Goal: Information Seeking & Learning: Learn about a topic

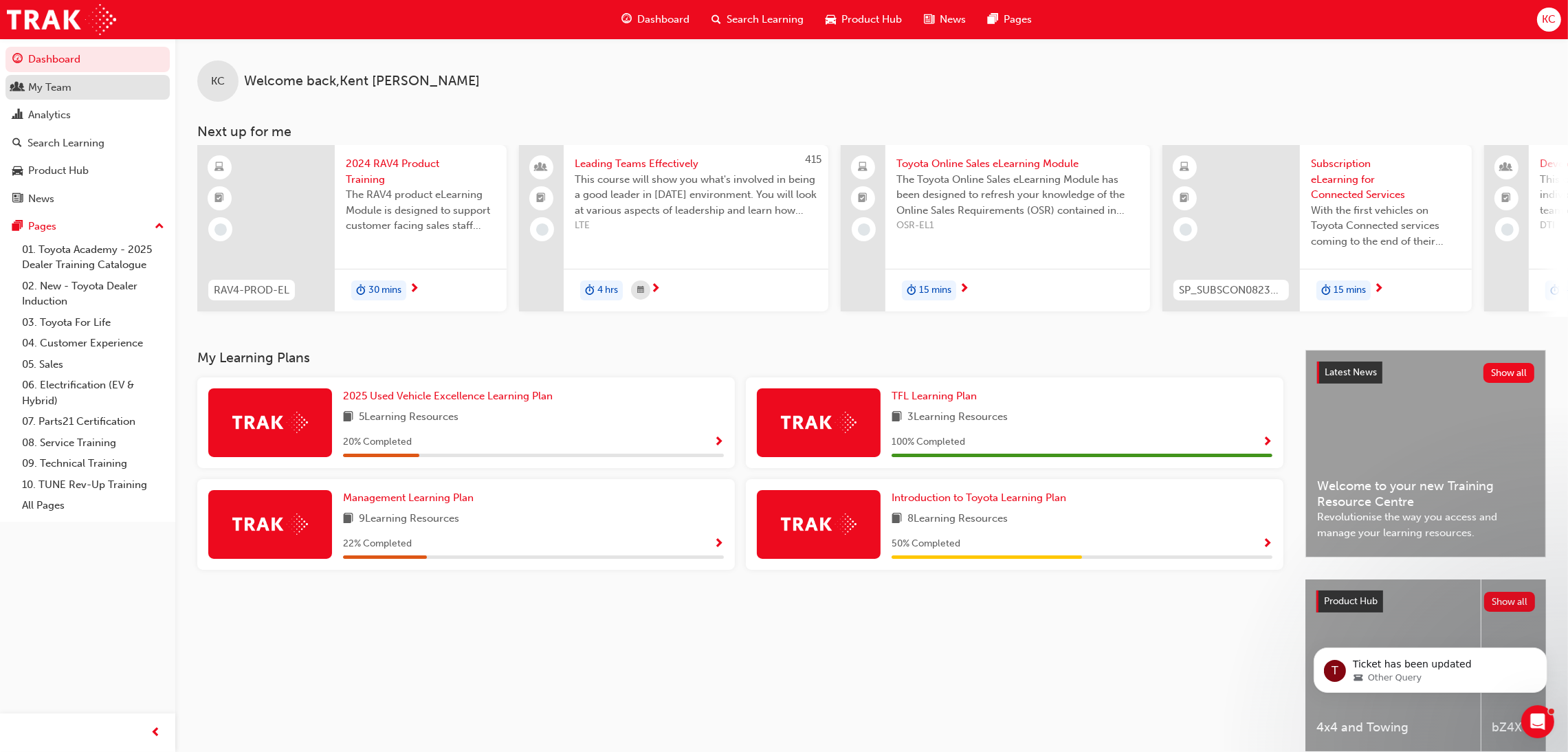
click at [44, 88] on div "My Team" at bounding box center [50, 87] width 43 height 16
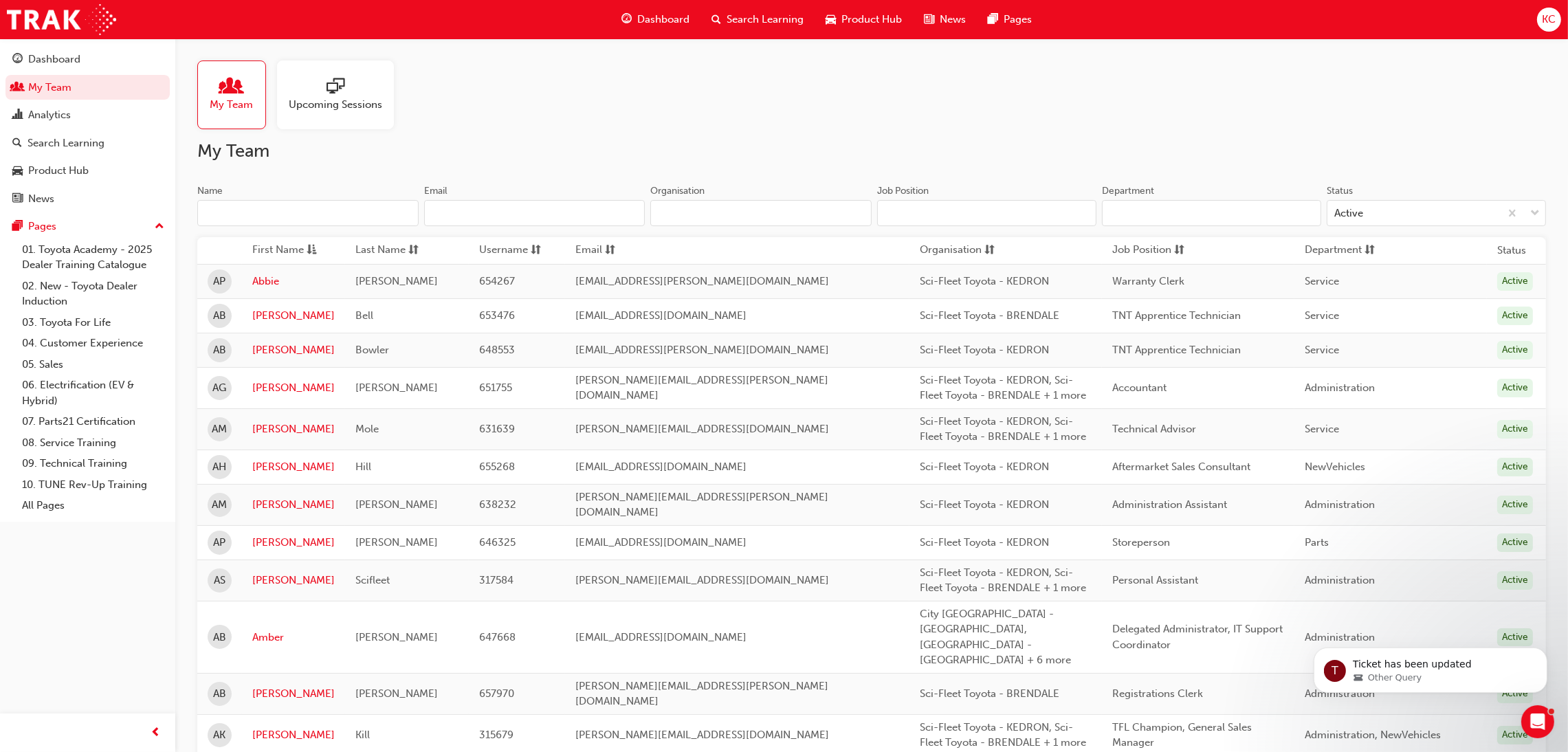
click at [354, 204] on input "Name" at bounding box center [308, 213] width 221 height 26
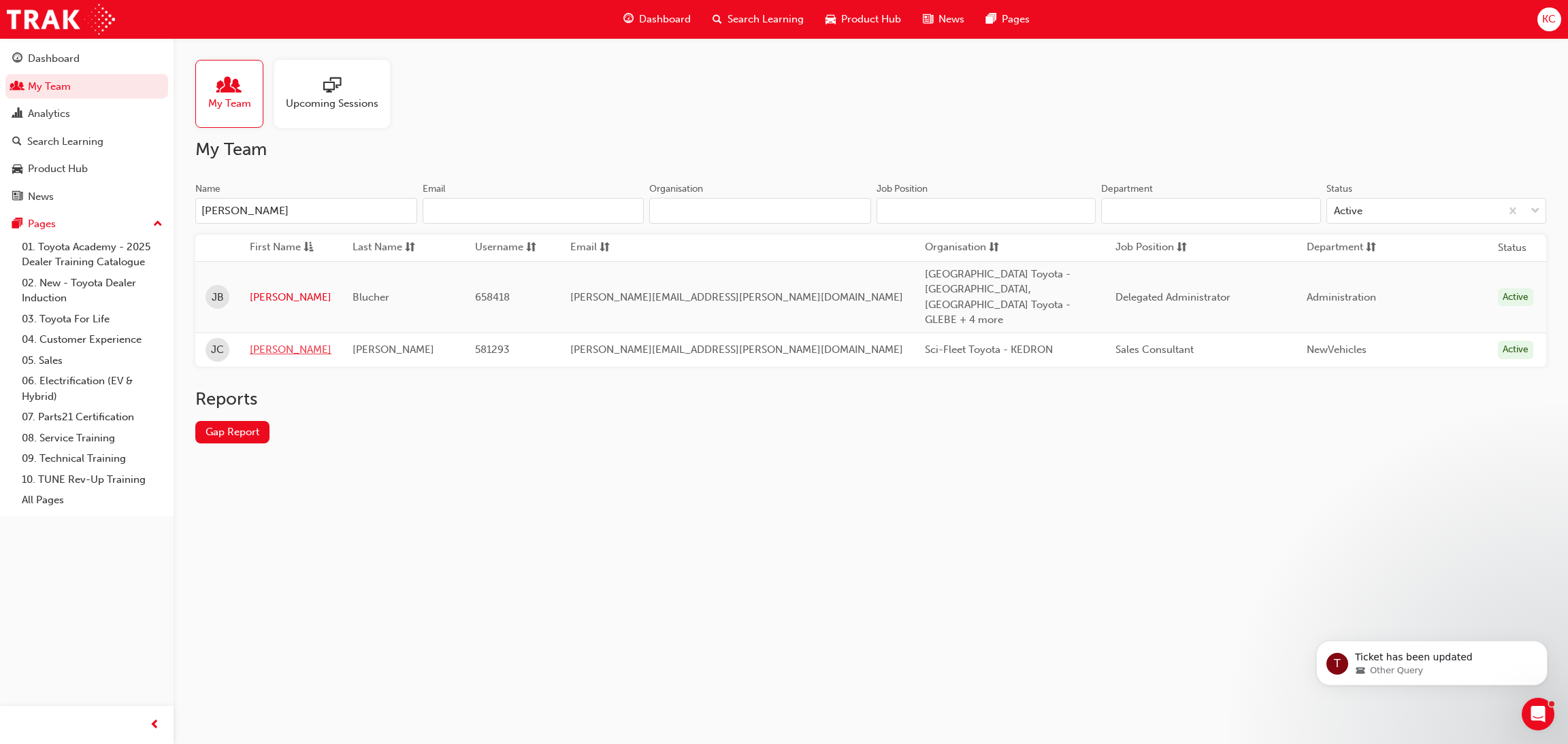
type input "[PERSON_NAME]"
click at [263, 342] on link "[PERSON_NAME]" at bounding box center [290, 350] width 81 height 16
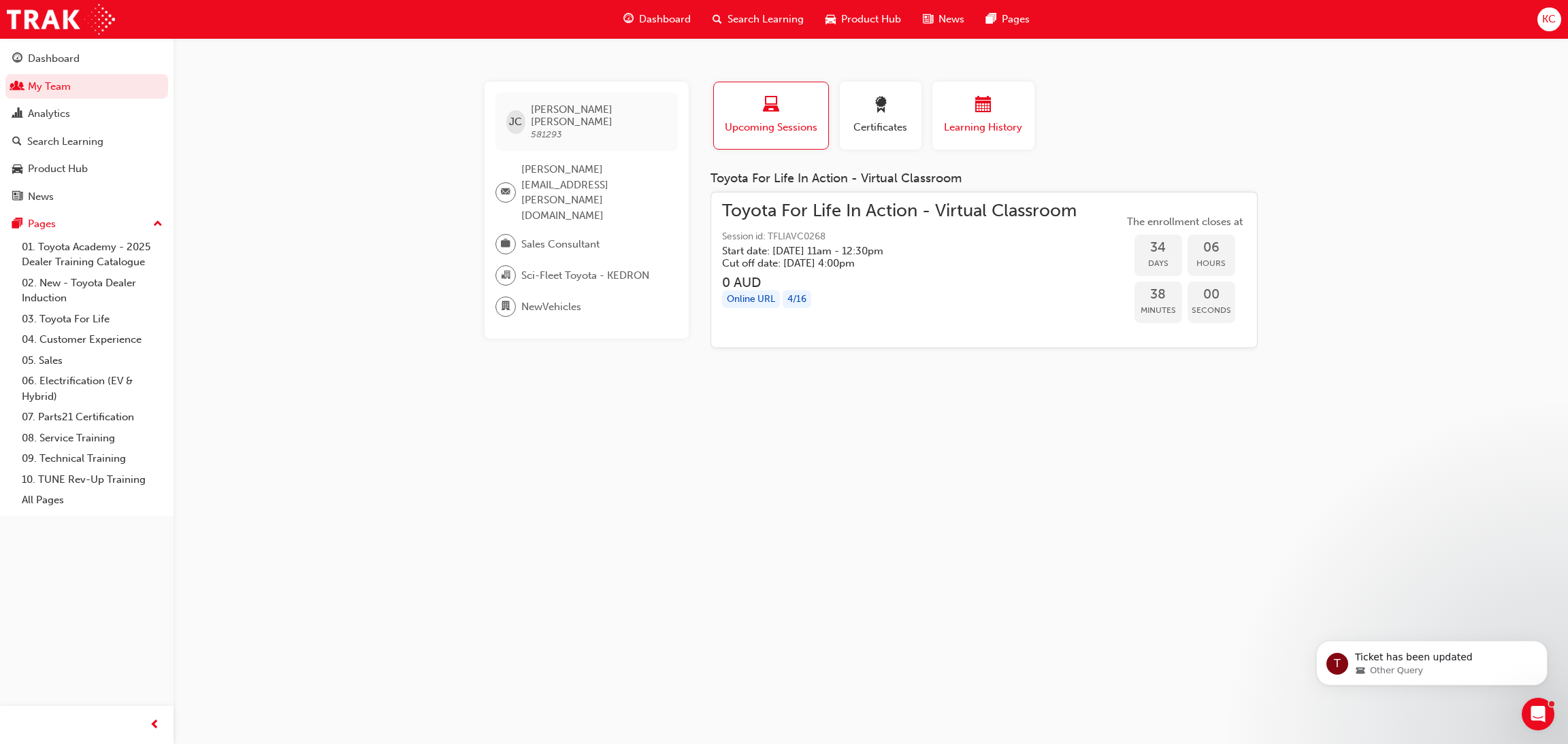
click at [1014, 122] on span "Learning History" at bounding box center [983, 127] width 81 height 16
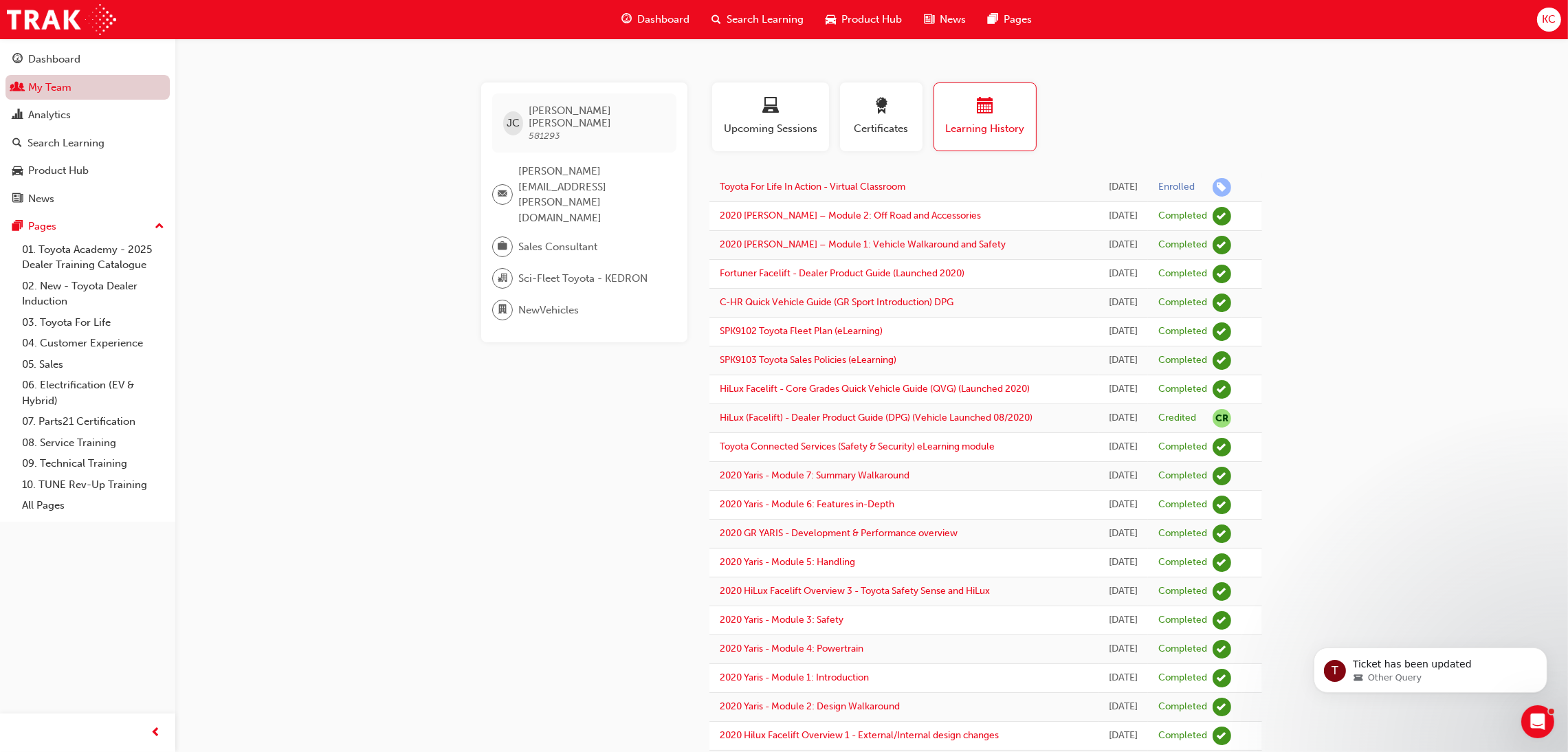
click at [42, 89] on link "My Team" at bounding box center [88, 88] width 164 height 26
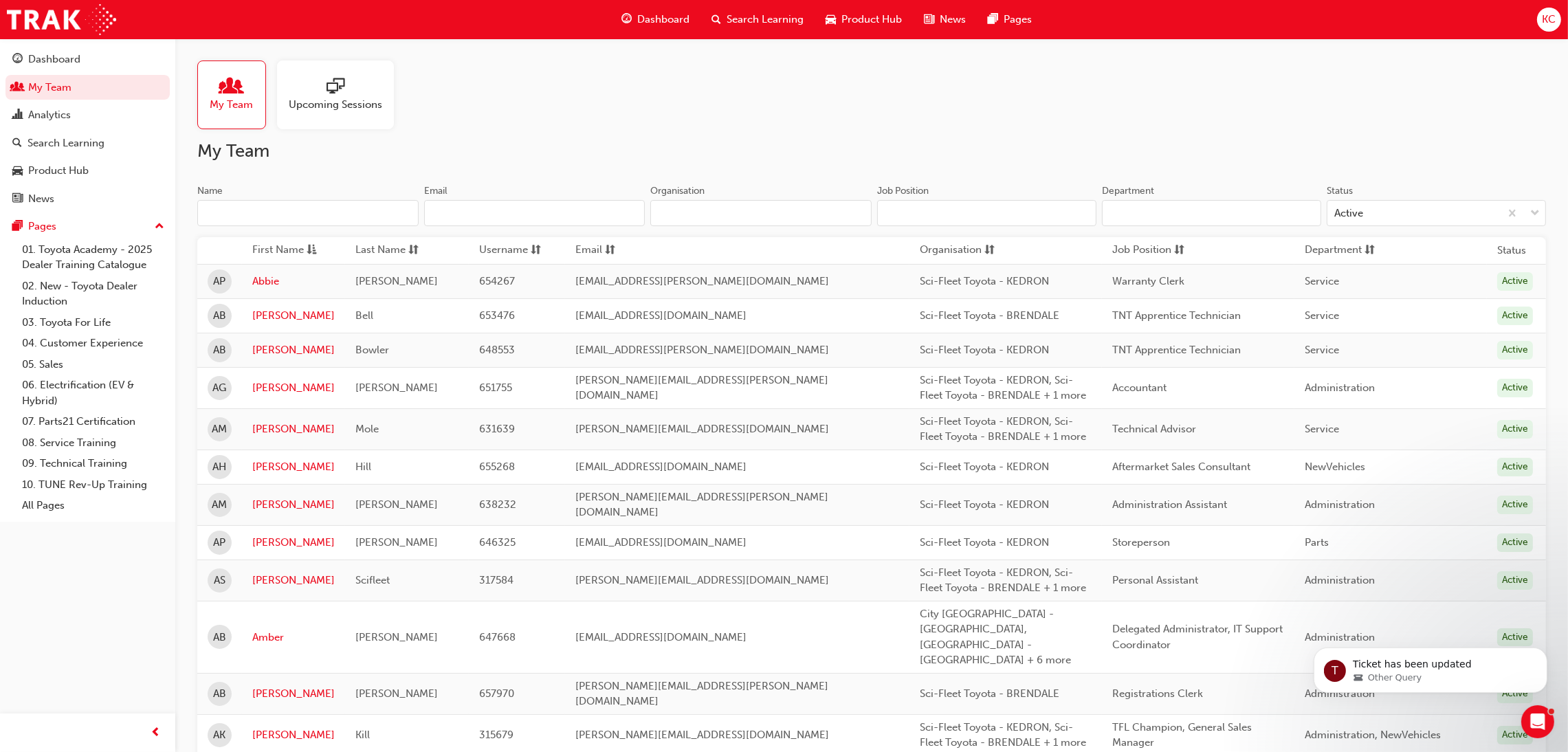
click at [267, 220] on input "Name" at bounding box center [308, 213] width 221 height 26
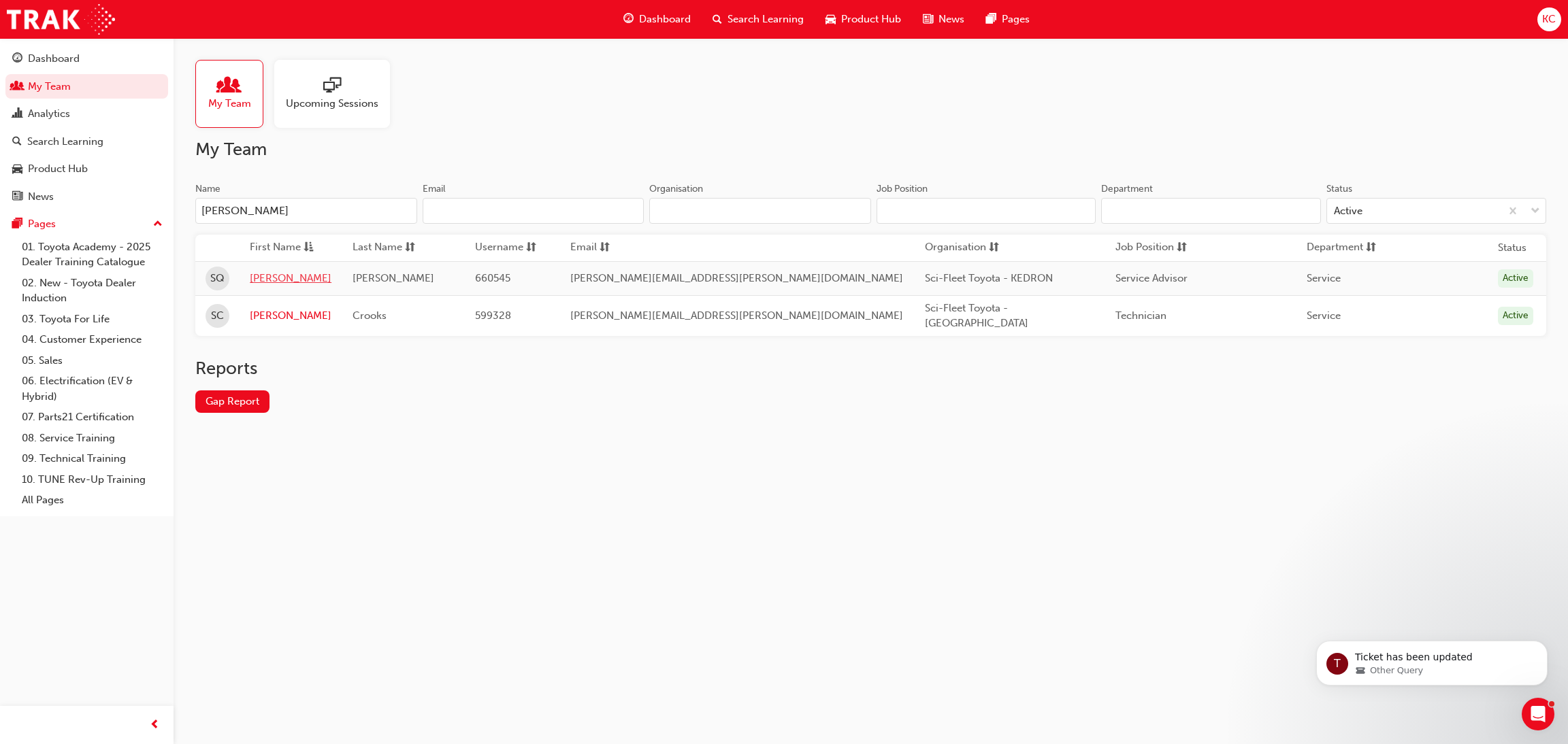
type input "[PERSON_NAME]"
click at [268, 281] on link "[PERSON_NAME]" at bounding box center [290, 278] width 81 height 16
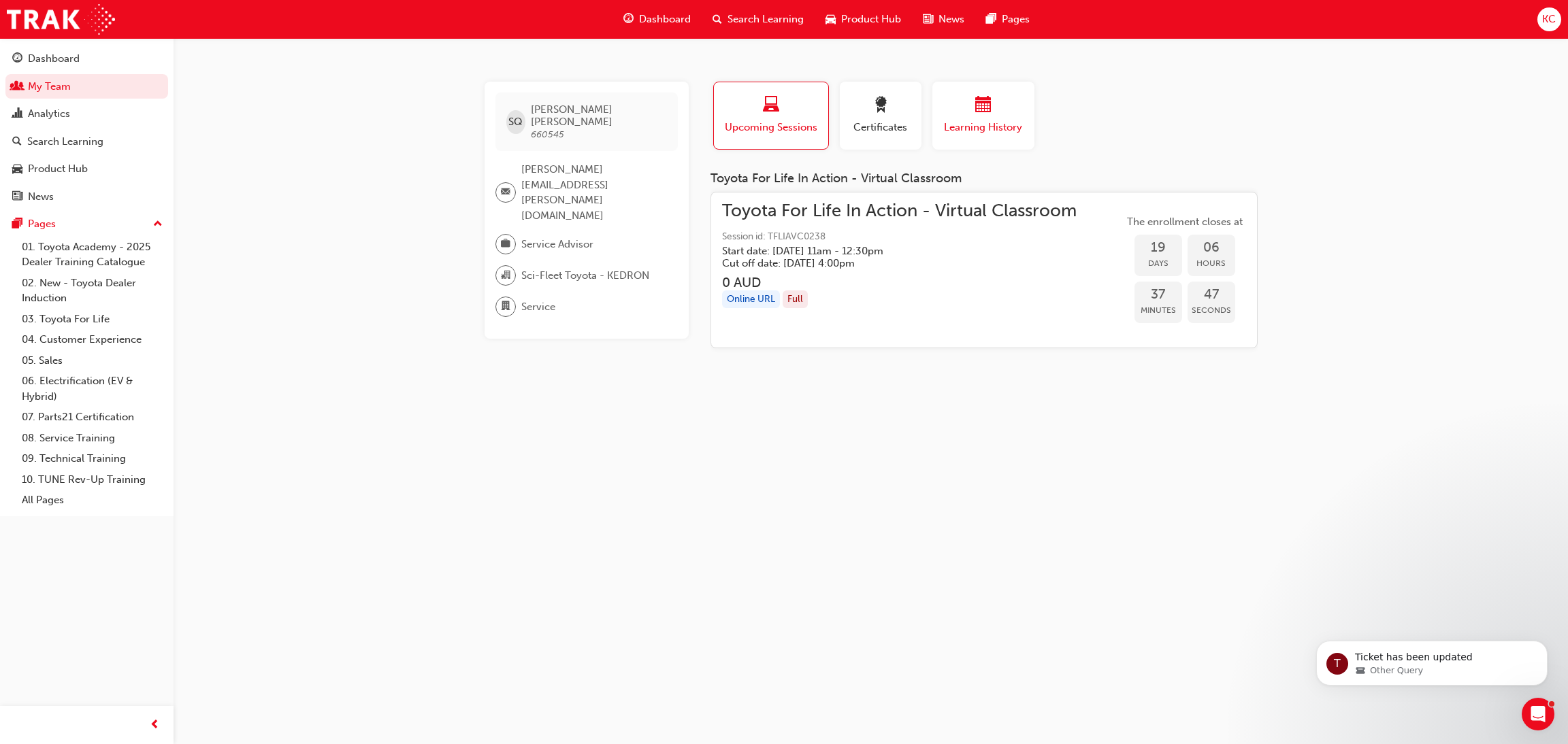
click at [966, 112] on div "button" at bounding box center [983, 107] width 81 height 21
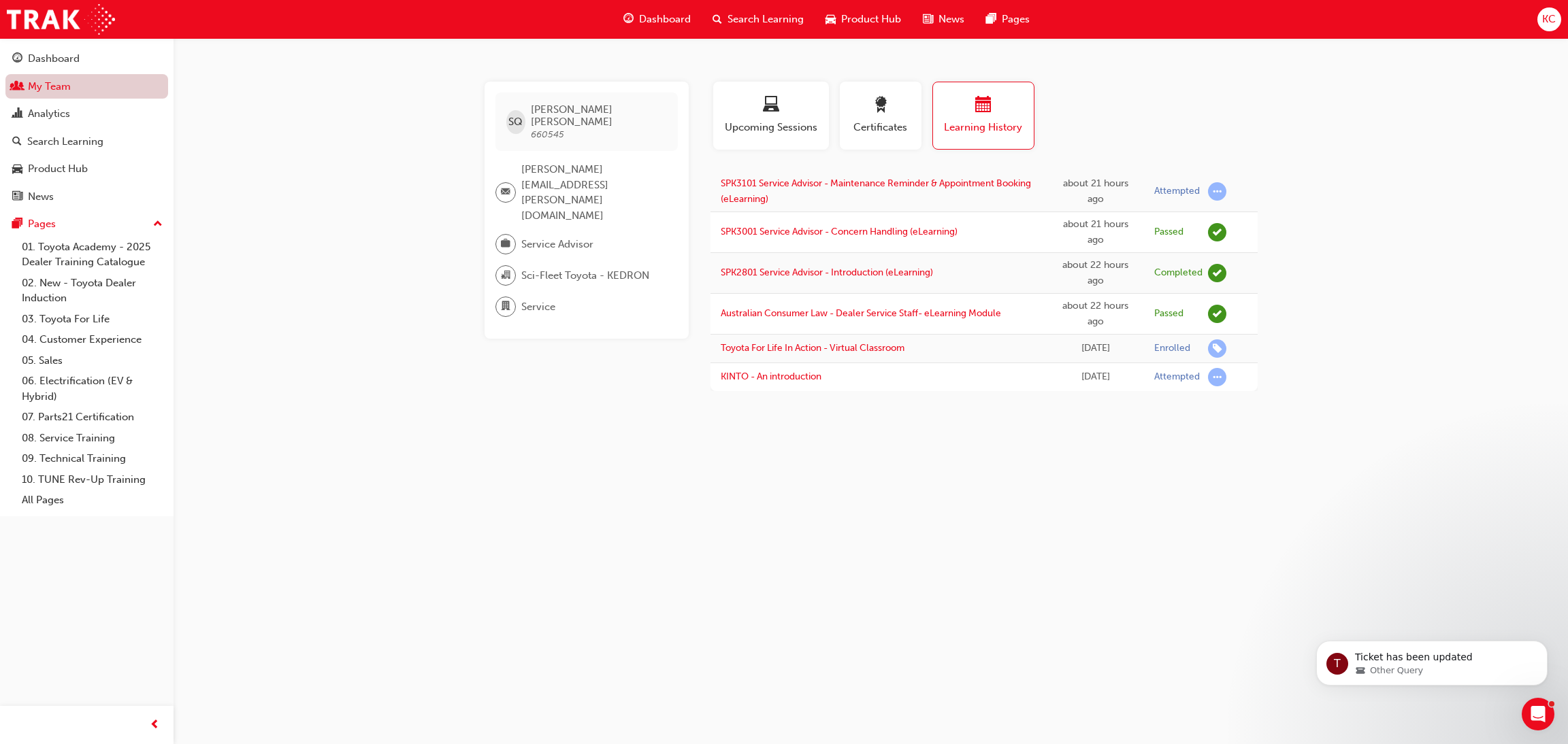
click at [56, 94] on link "My Team" at bounding box center [87, 87] width 163 height 26
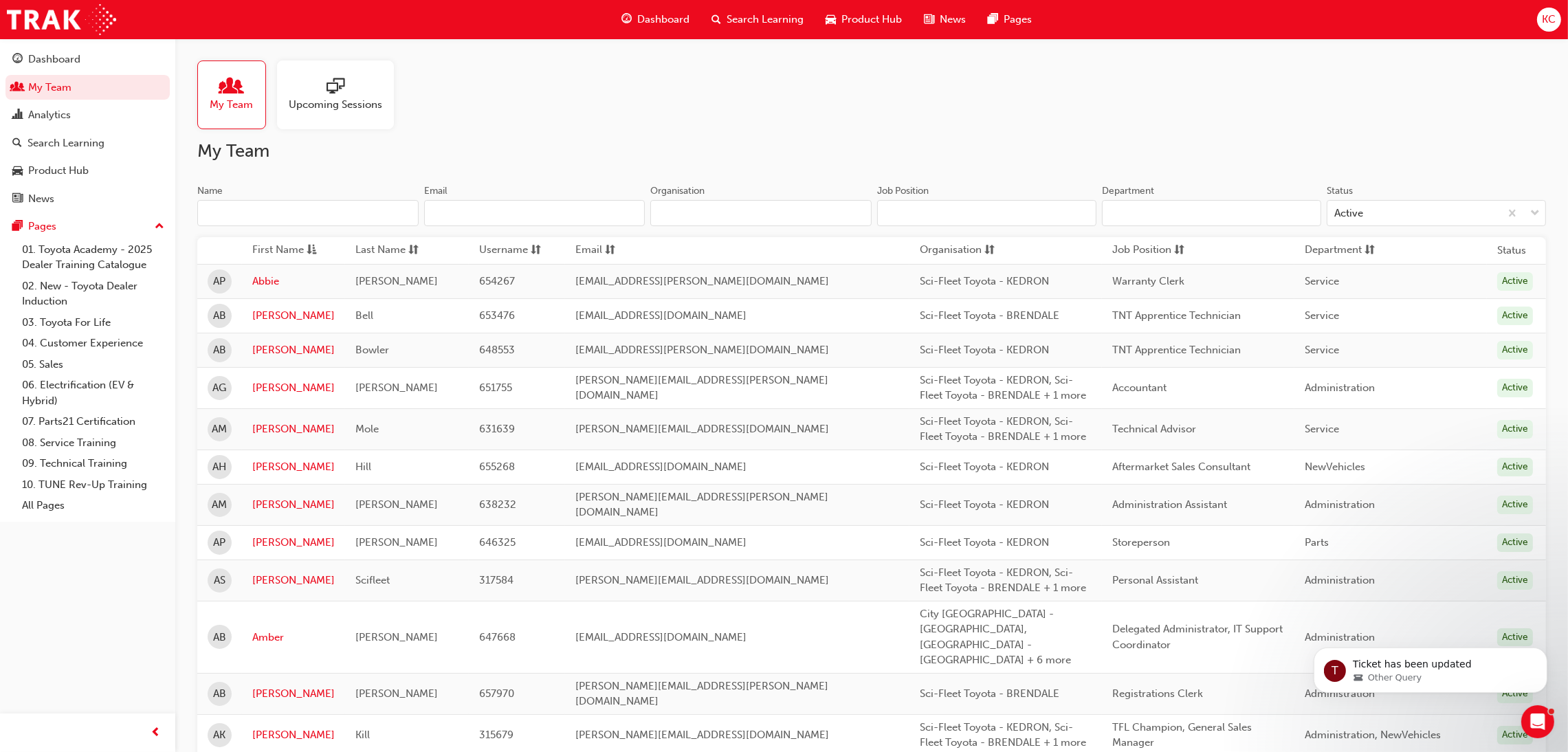
click at [255, 210] on input "Name" at bounding box center [308, 213] width 221 height 26
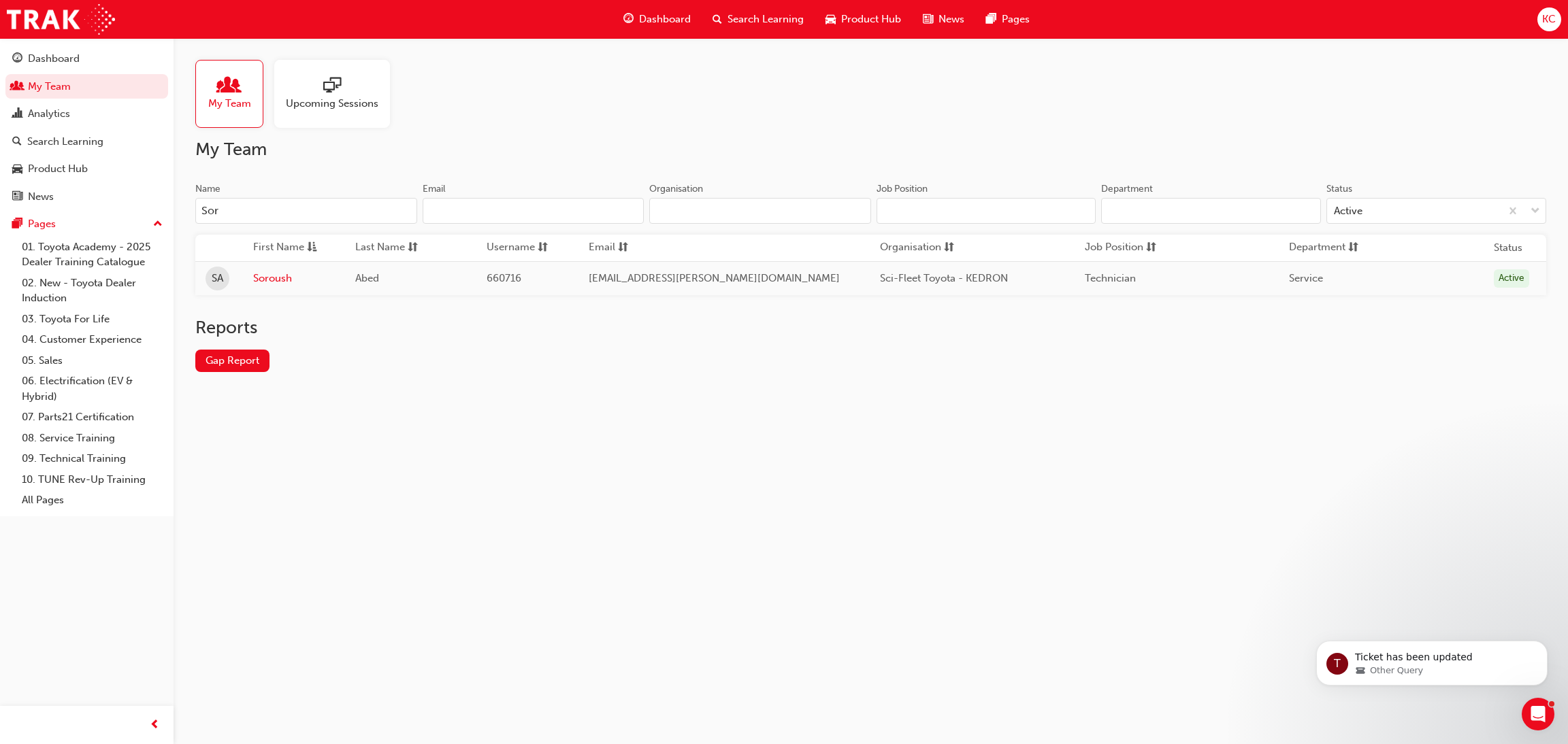
type input "Sor"
click at [273, 282] on link "Soroush" at bounding box center [293, 278] width 81 height 16
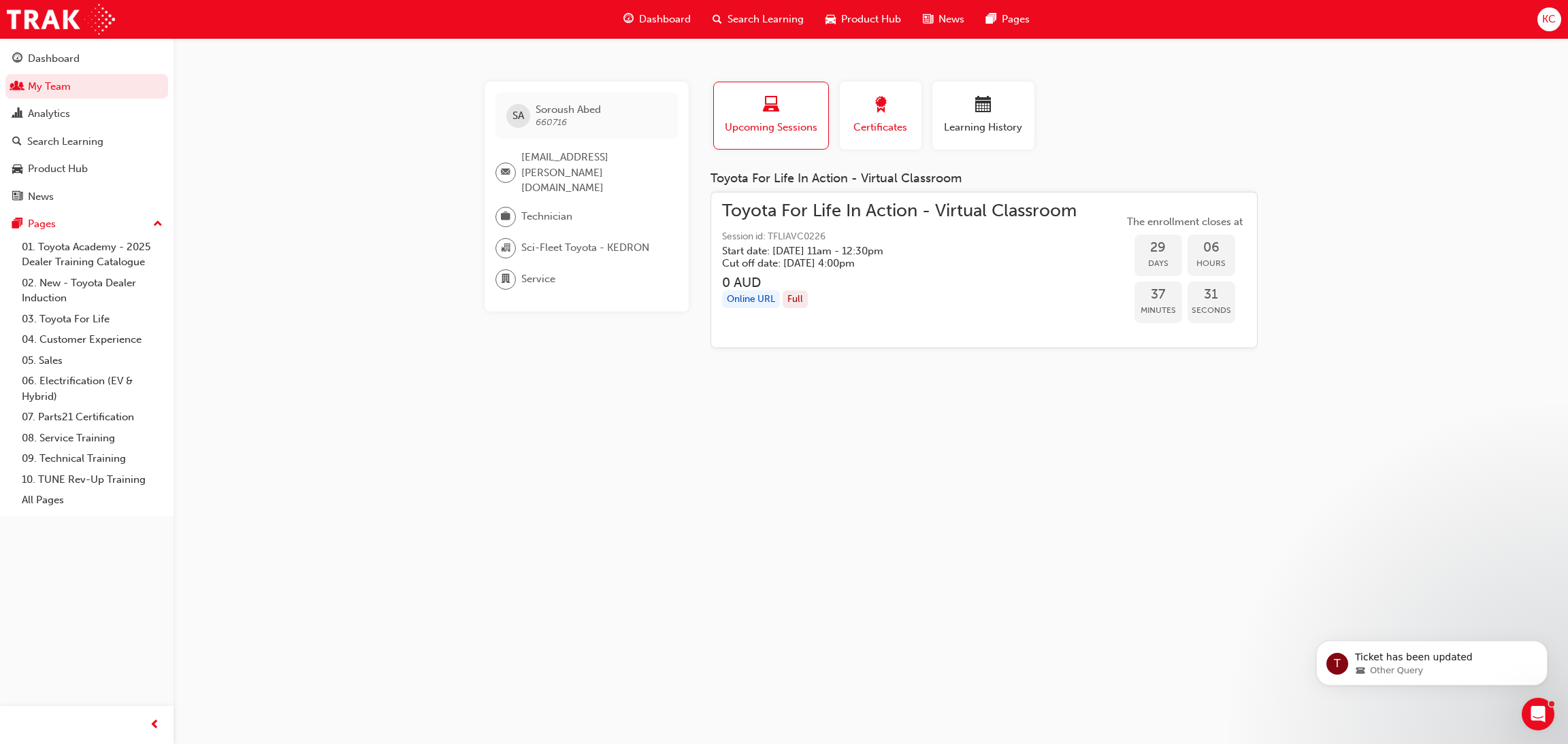
click at [903, 132] on span "Certificates" at bounding box center [880, 127] width 61 height 16
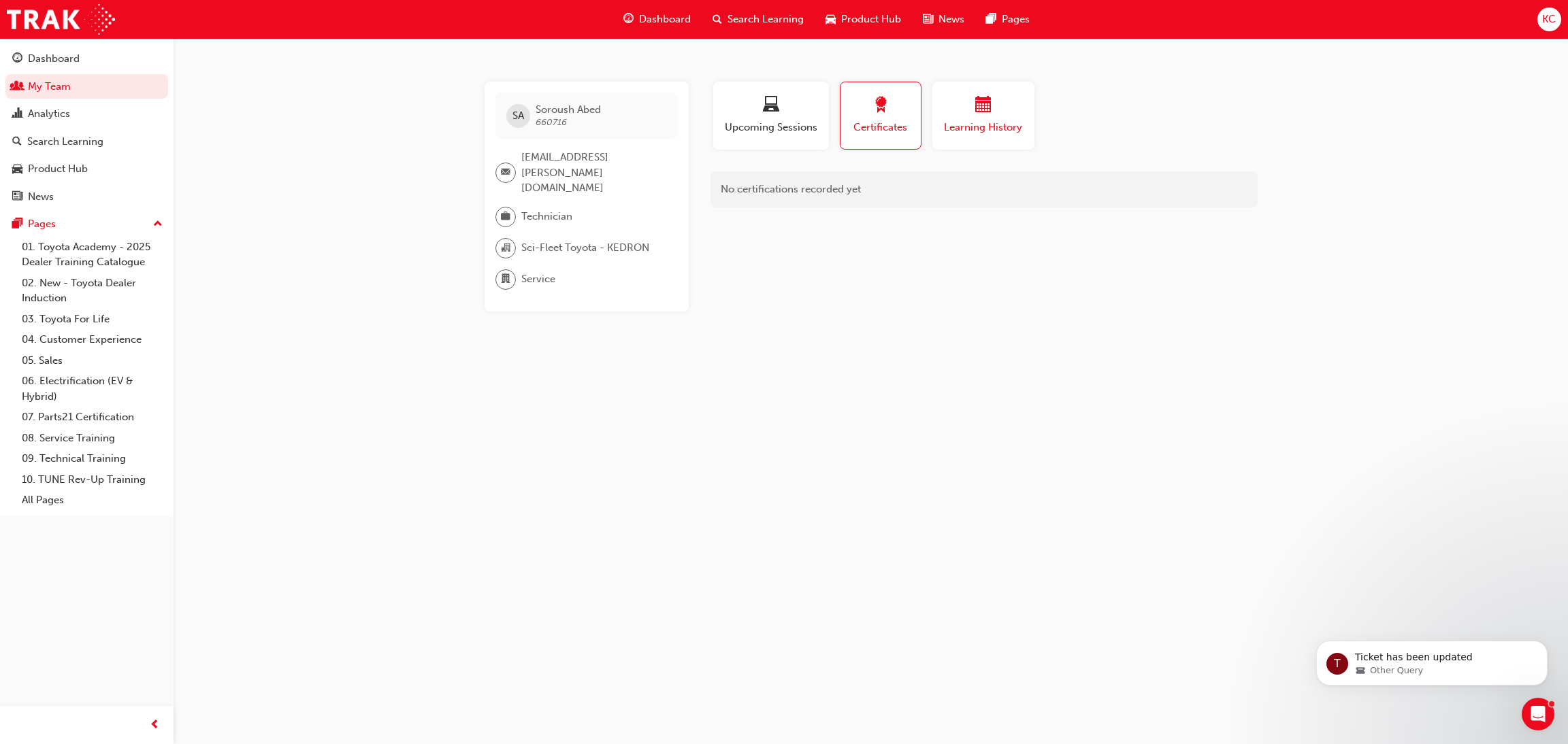
click at [994, 112] on div "button" at bounding box center [983, 107] width 81 height 21
click at [47, 82] on link "My Team" at bounding box center [87, 87] width 163 height 26
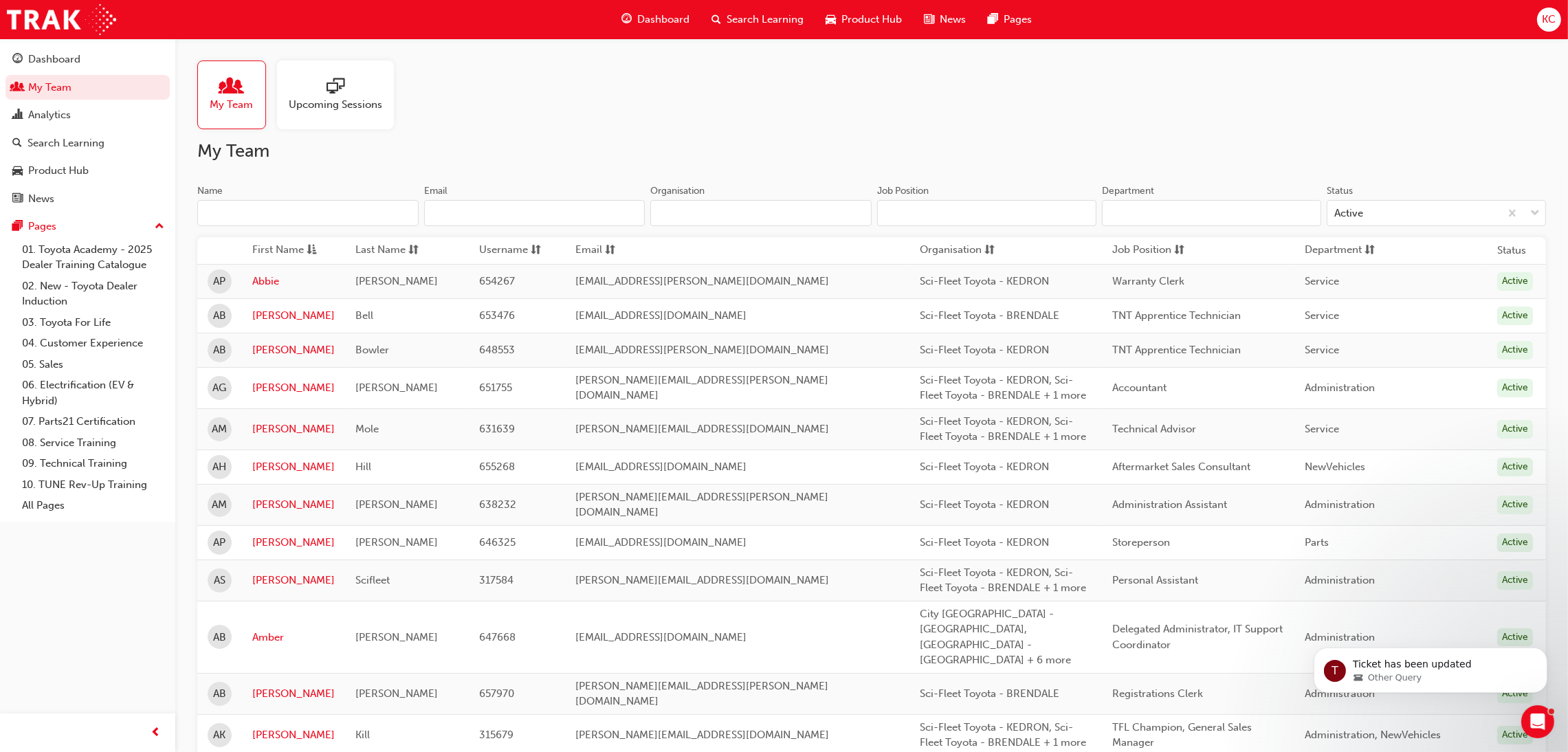
click at [312, 212] on input "Name" at bounding box center [308, 213] width 221 height 26
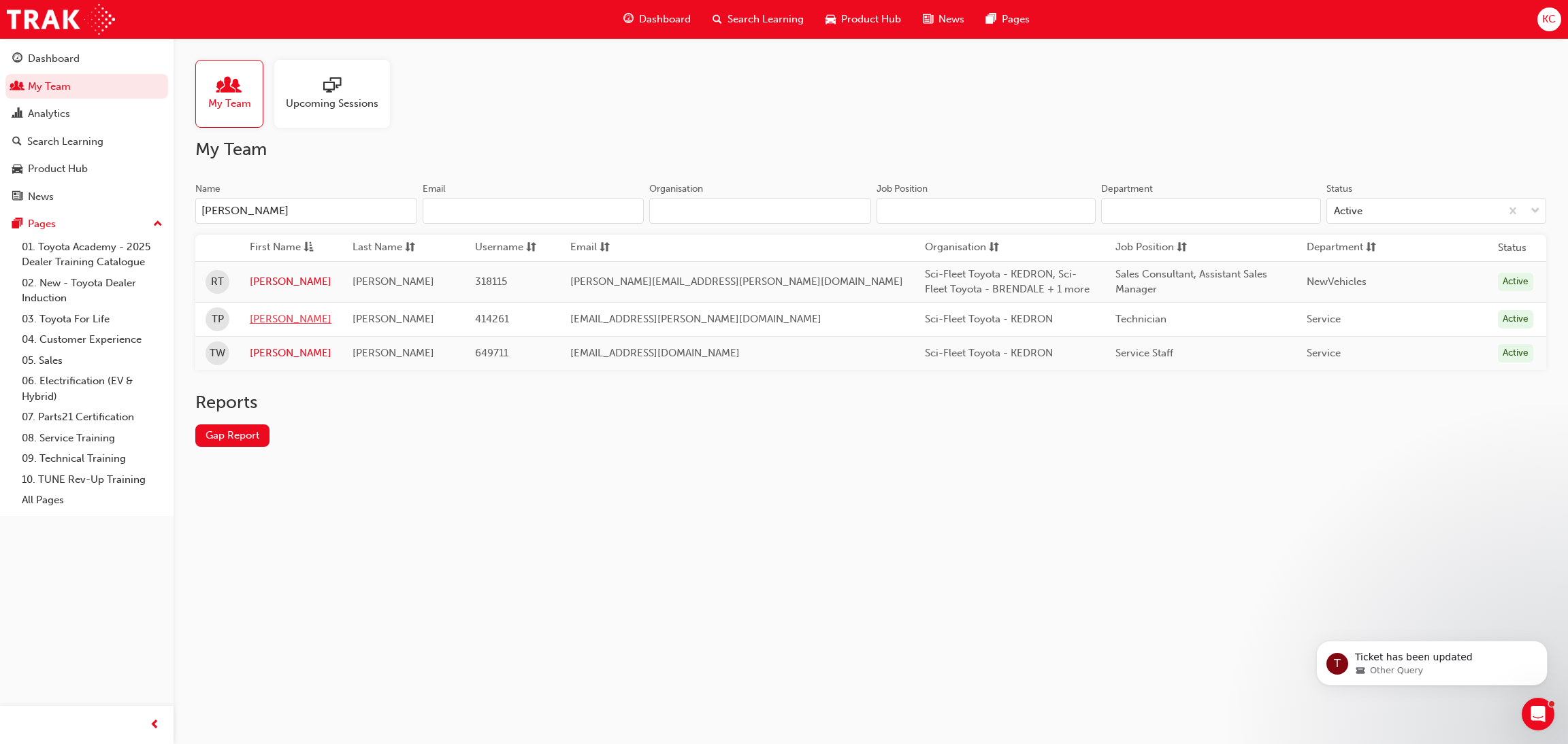
type input "[PERSON_NAME]"
click at [283, 322] on link "[PERSON_NAME]" at bounding box center [290, 319] width 81 height 16
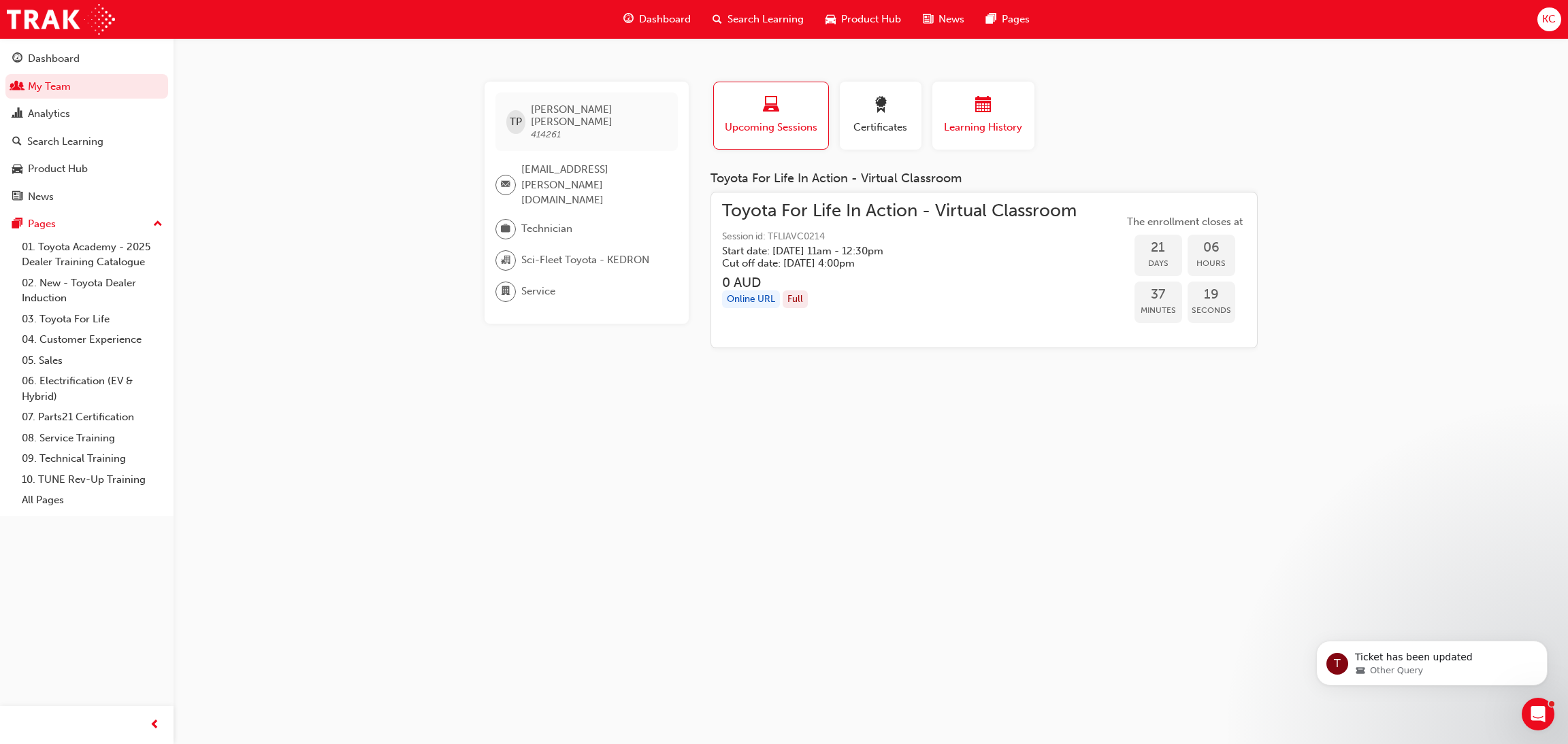
click at [967, 120] on span "Learning History" at bounding box center [983, 127] width 81 height 16
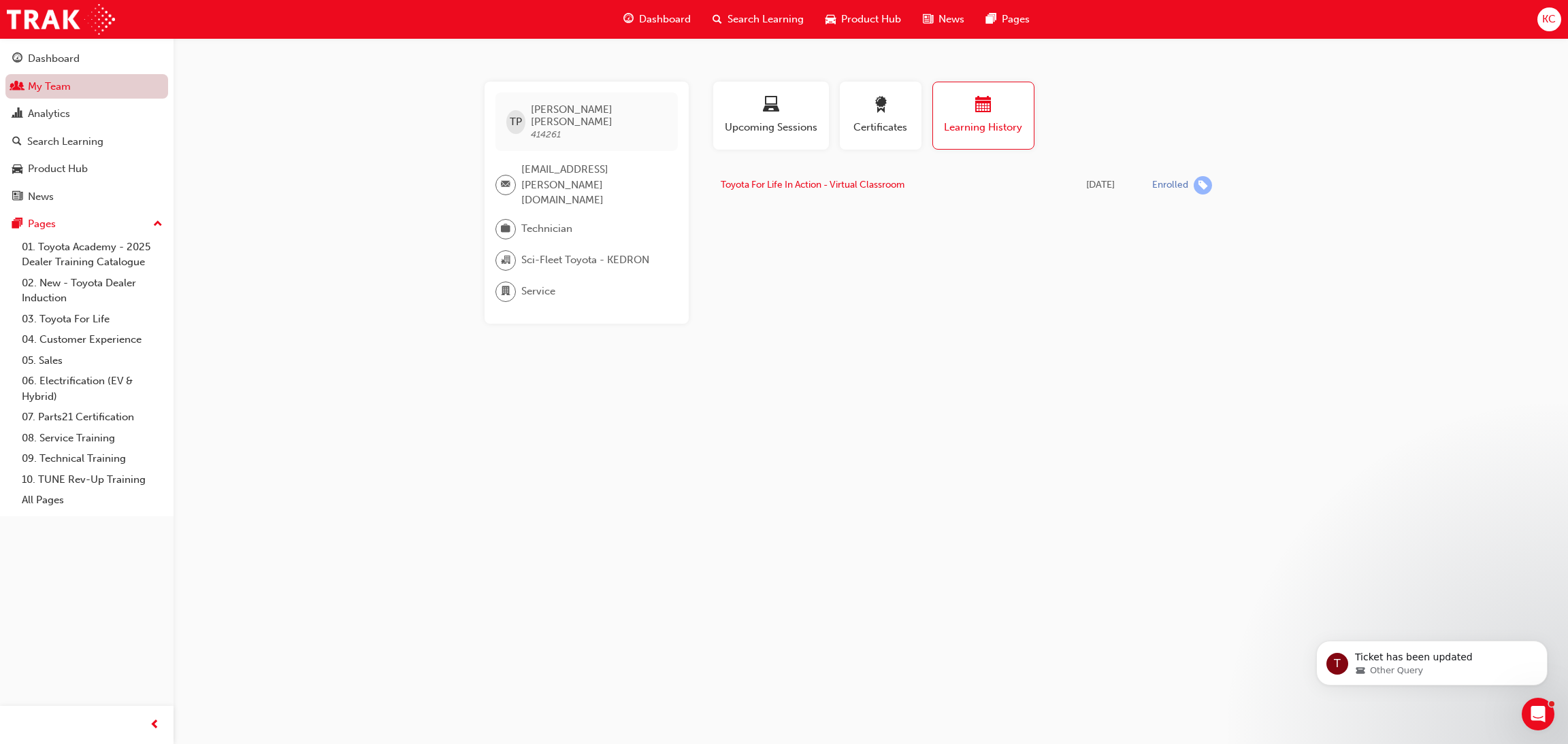
click at [37, 87] on link "My Team" at bounding box center [87, 87] width 163 height 26
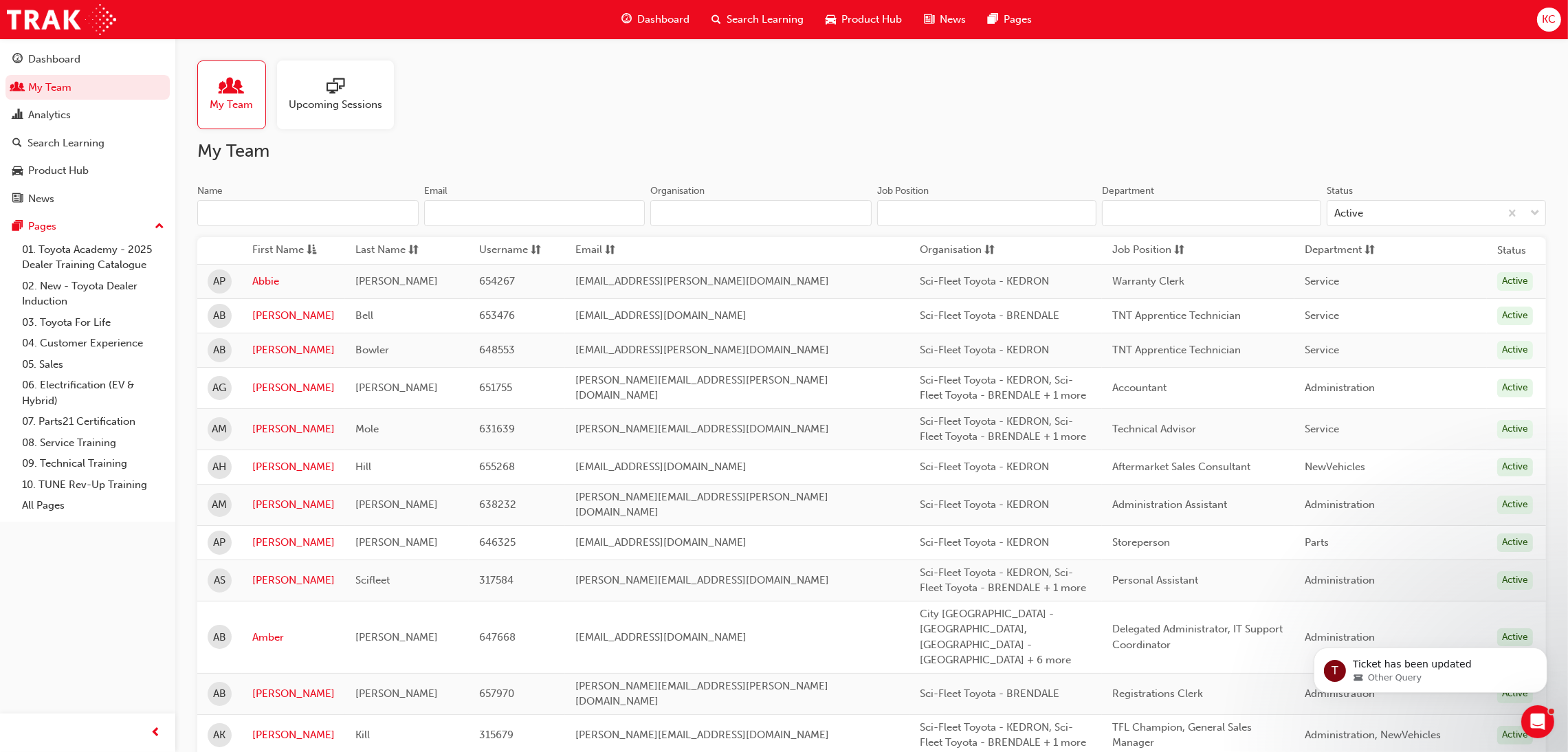
click at [362, 215] on input "Name" at bounding box center [308, 213] width 221 height 26
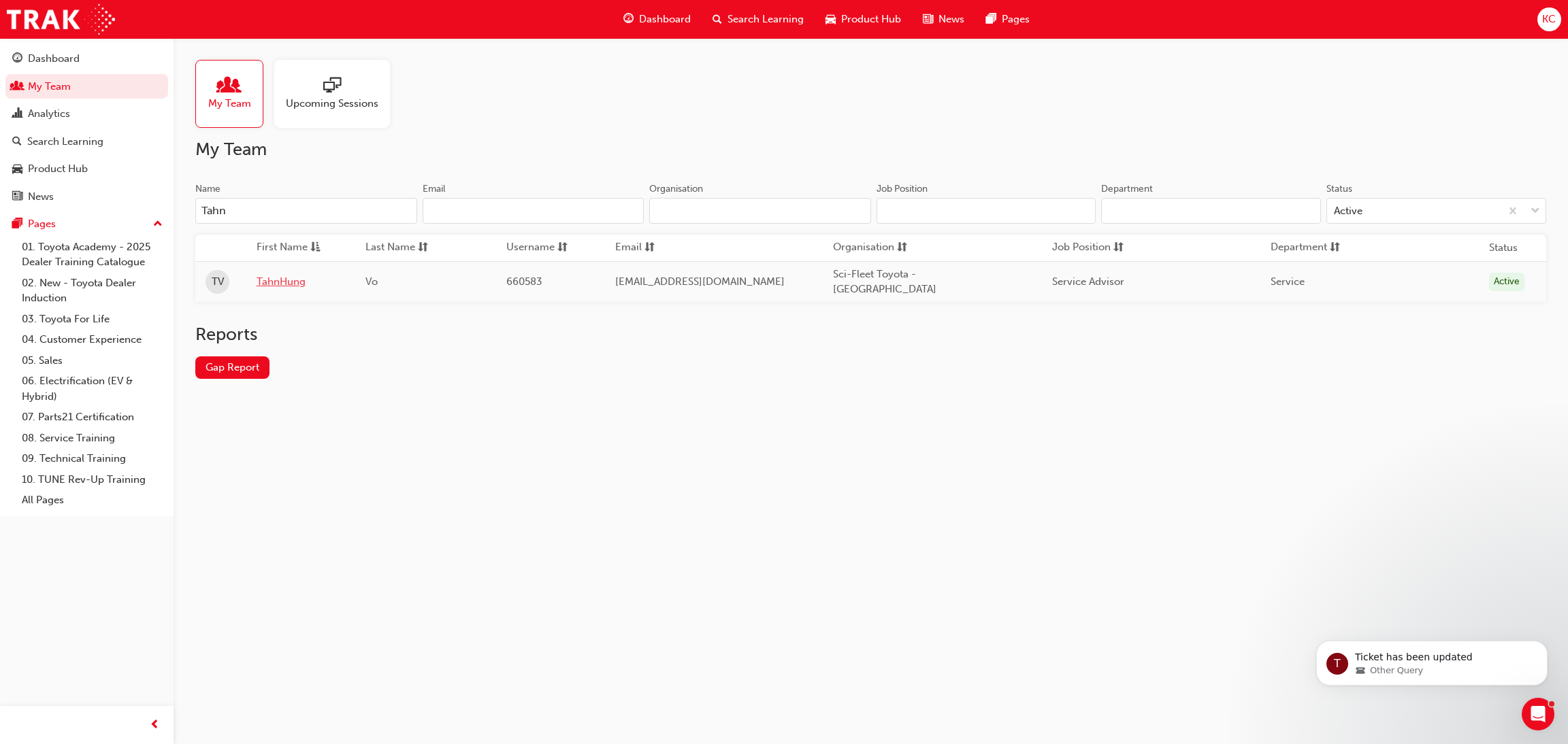
type input "Tahn"
click at [299, 274] on link "TahnHung" at bounding box center [301, 281] width 89 height 16
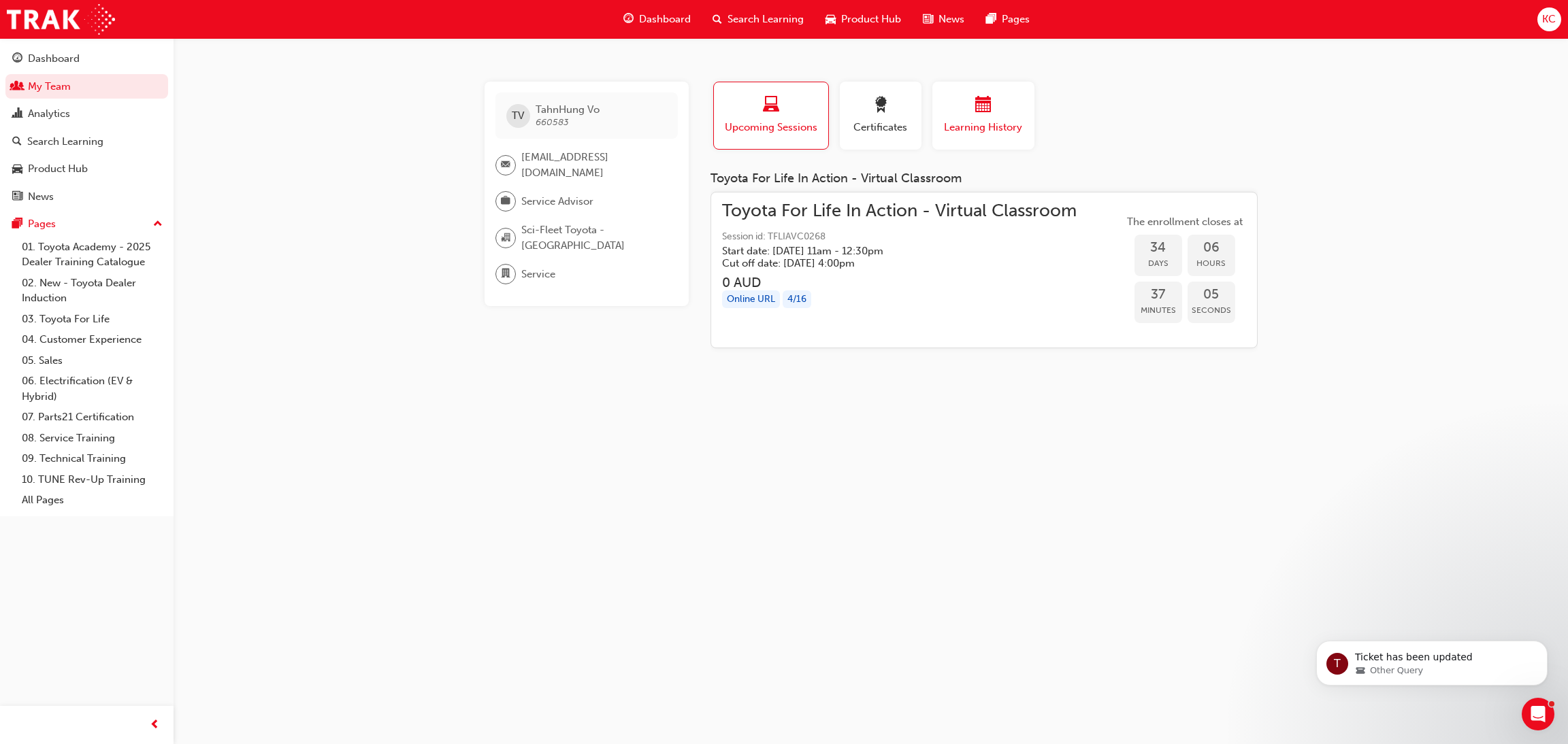
click at [966, 109] on div "button" at bounding box center [983, 107] width 81 height 21
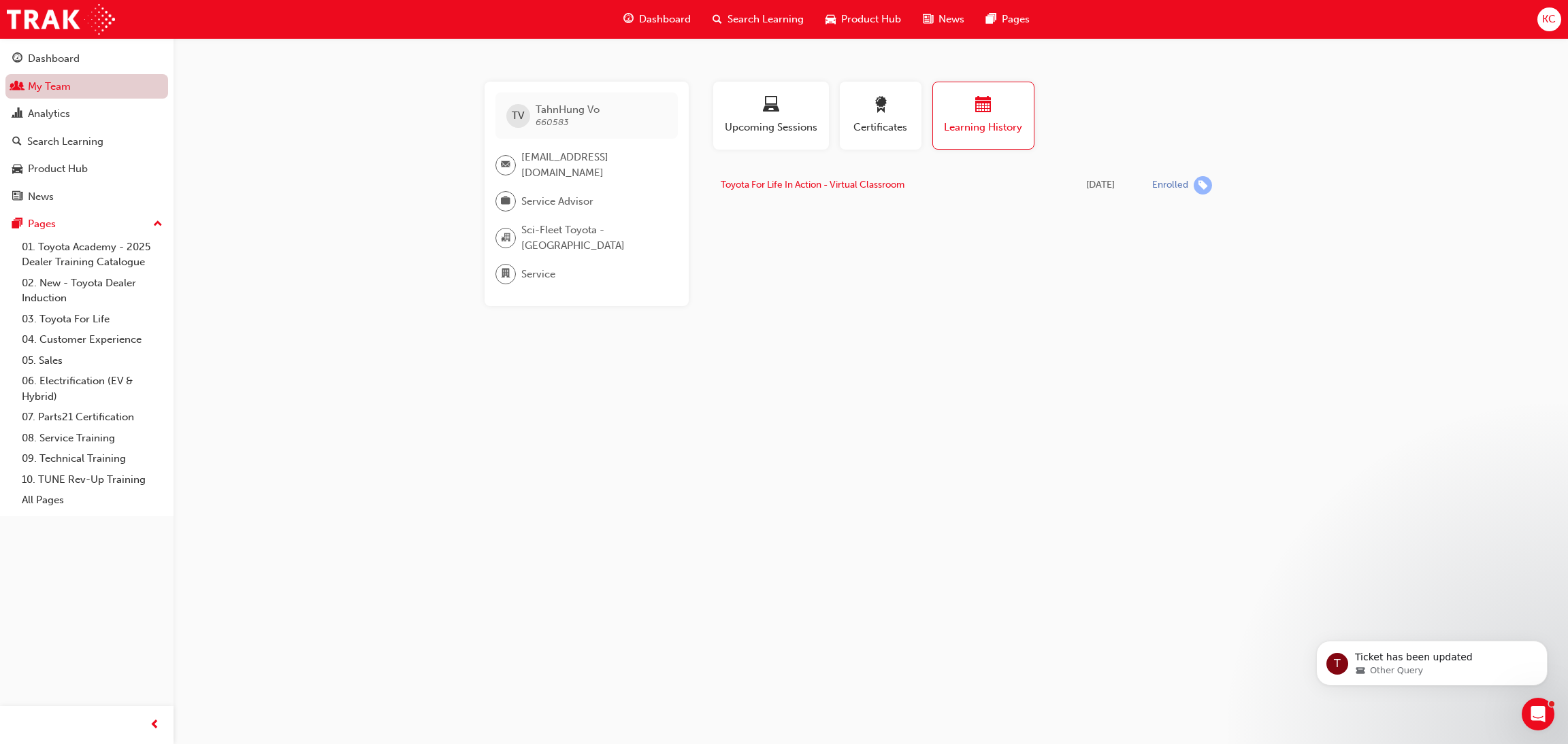
click at [32, 89] on link "My Team" at bounding box center [87, 87] width 163 height 26
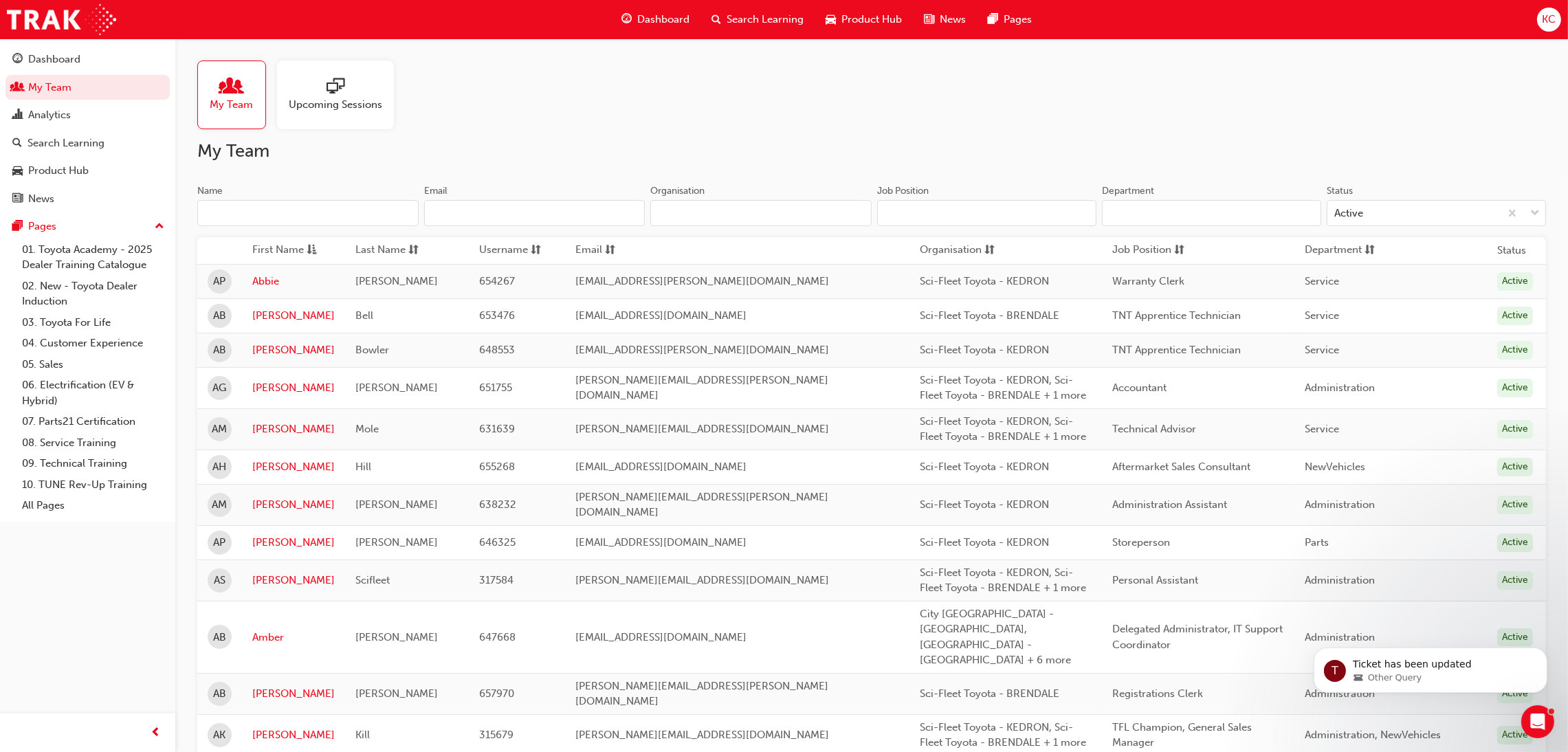
drag, startPoint x: 327, startPoint y: 231, endPoint x: 320, endPoint y: 219, distance: 13.9
click at [324, 228] on div "Name Email Organisation" at bounding box center [534, 211] width 674 height 54
click at [320, 221] on input "Name" at bounding box center [308, 213] width 221 height 26
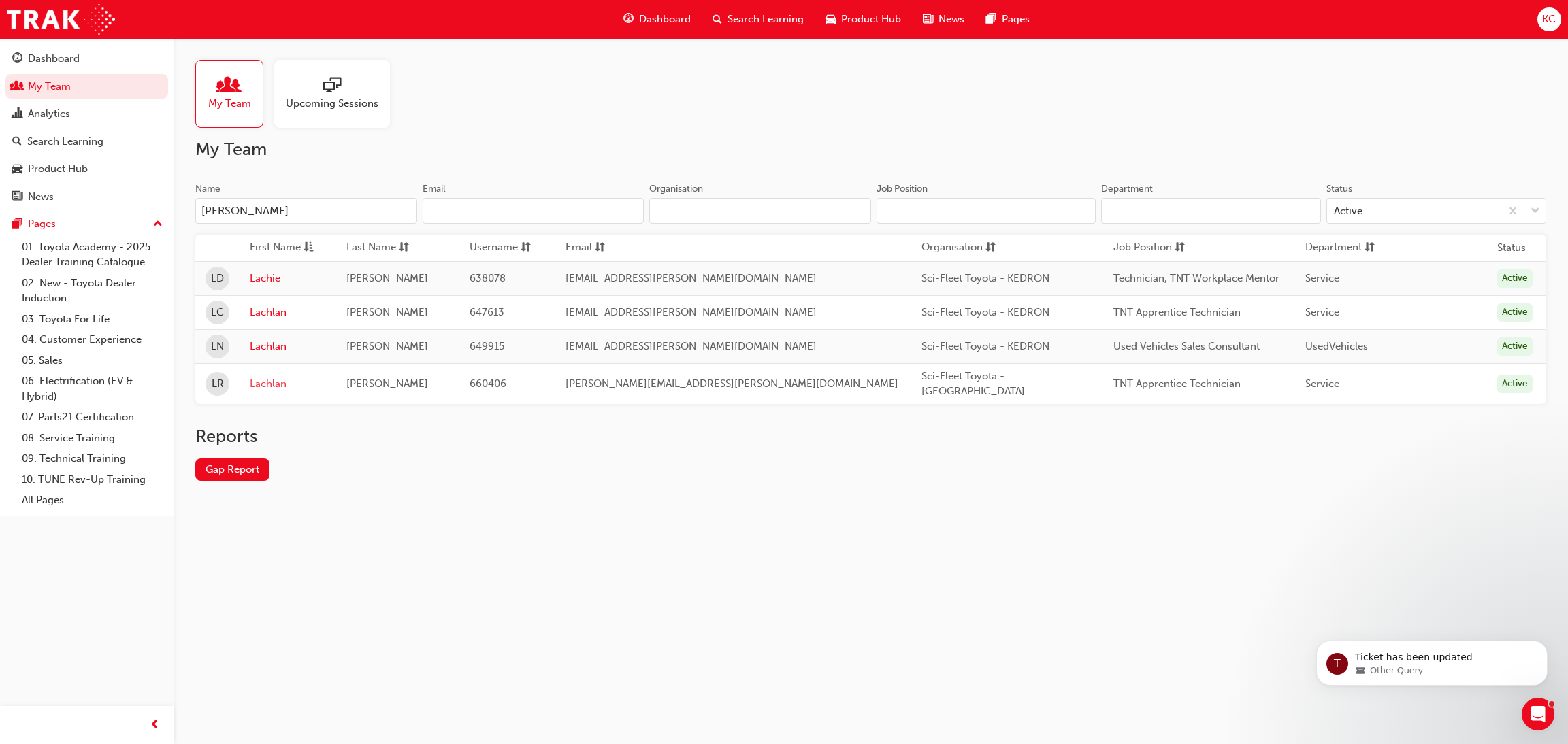
type input "[PERSON_NAME]"
click at [284, 383] on link "Lachlan" at bounding box center [288, 383] width 76 height 16
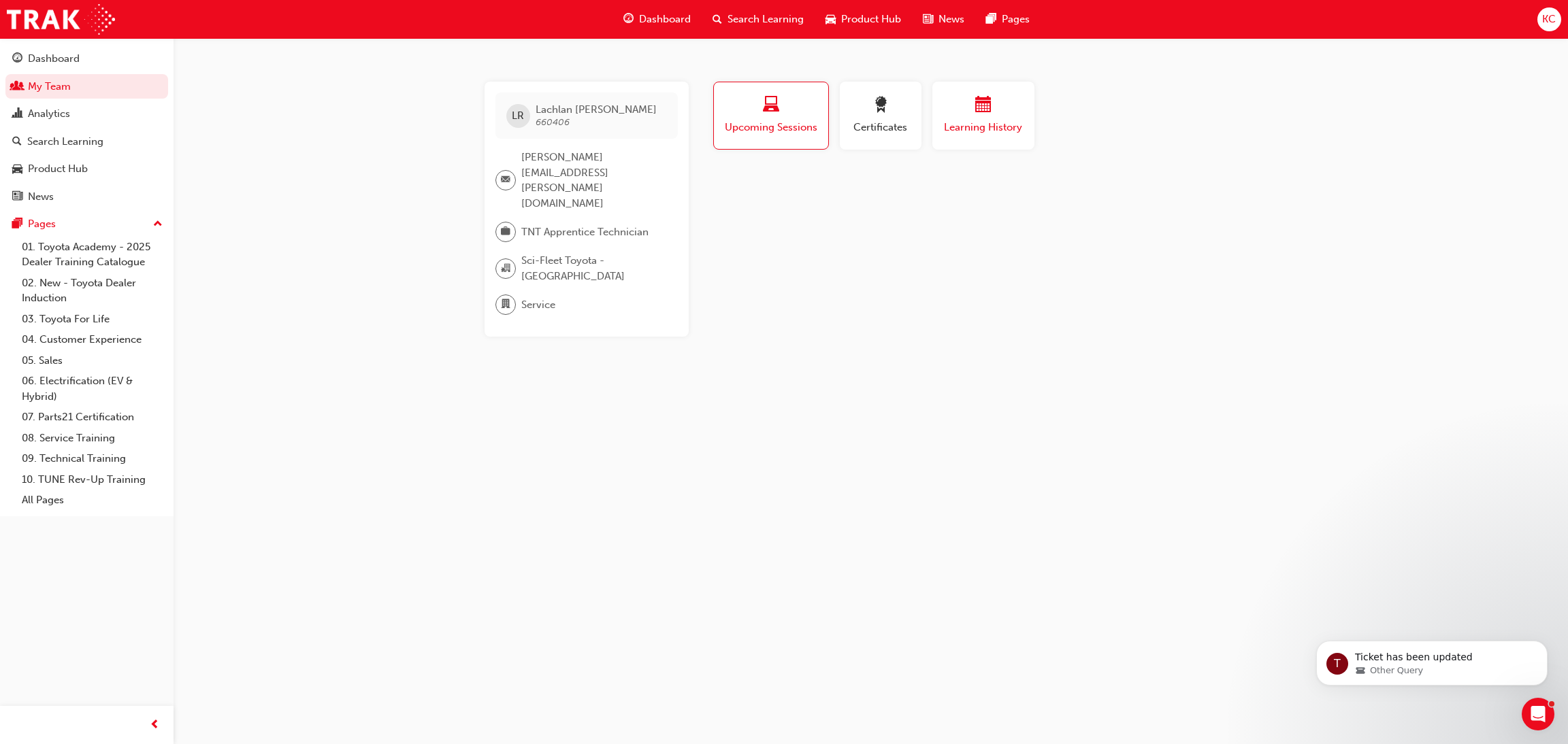
click at [967, 110] on div "button" at bounding box center [983, 107] width 81 height 21
click at [63, 91] on link "My Team" at bounding box center [87, 87] width 163 height 26
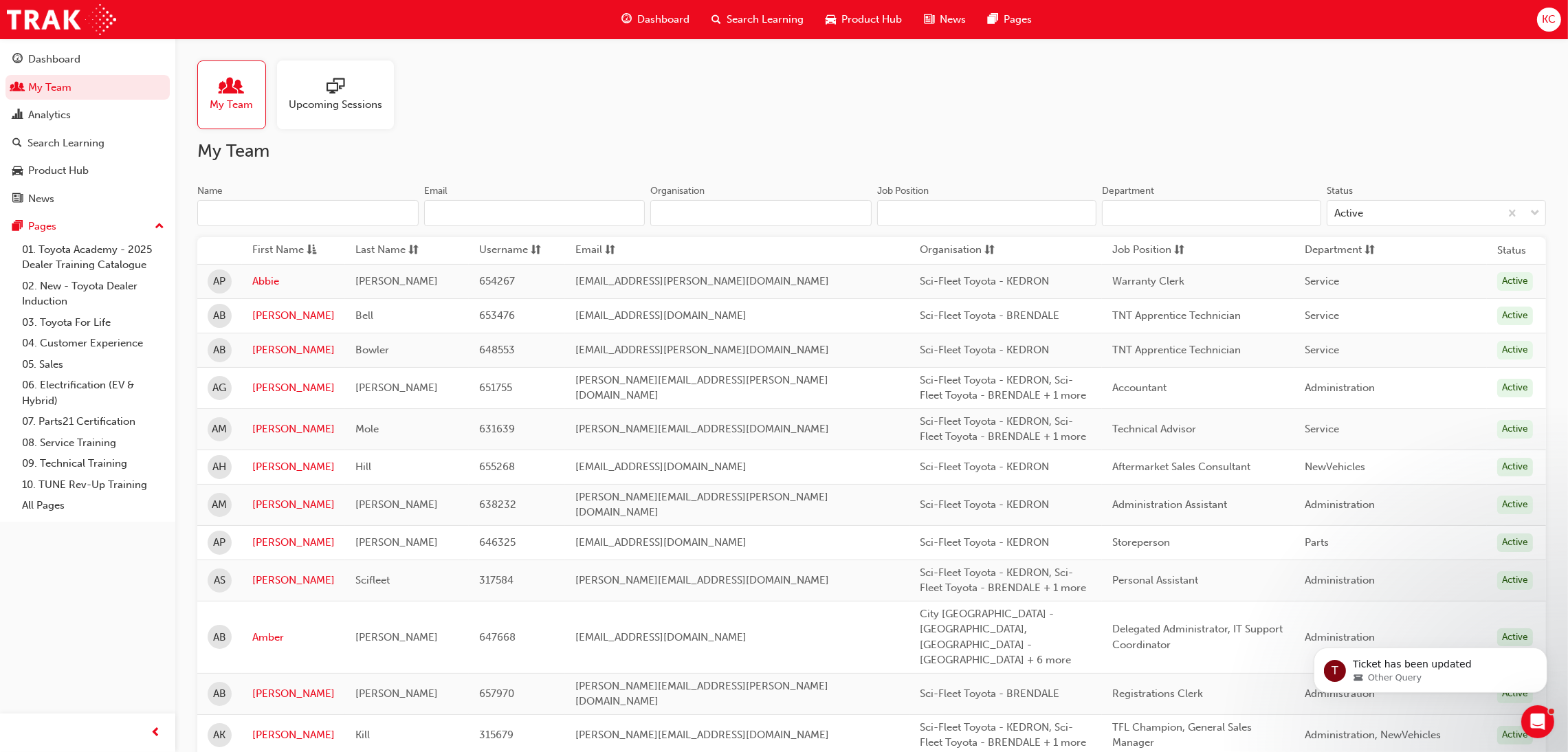
click at [271, 209] on input "Name" at bounding box center [308, 213] width 221 height 26
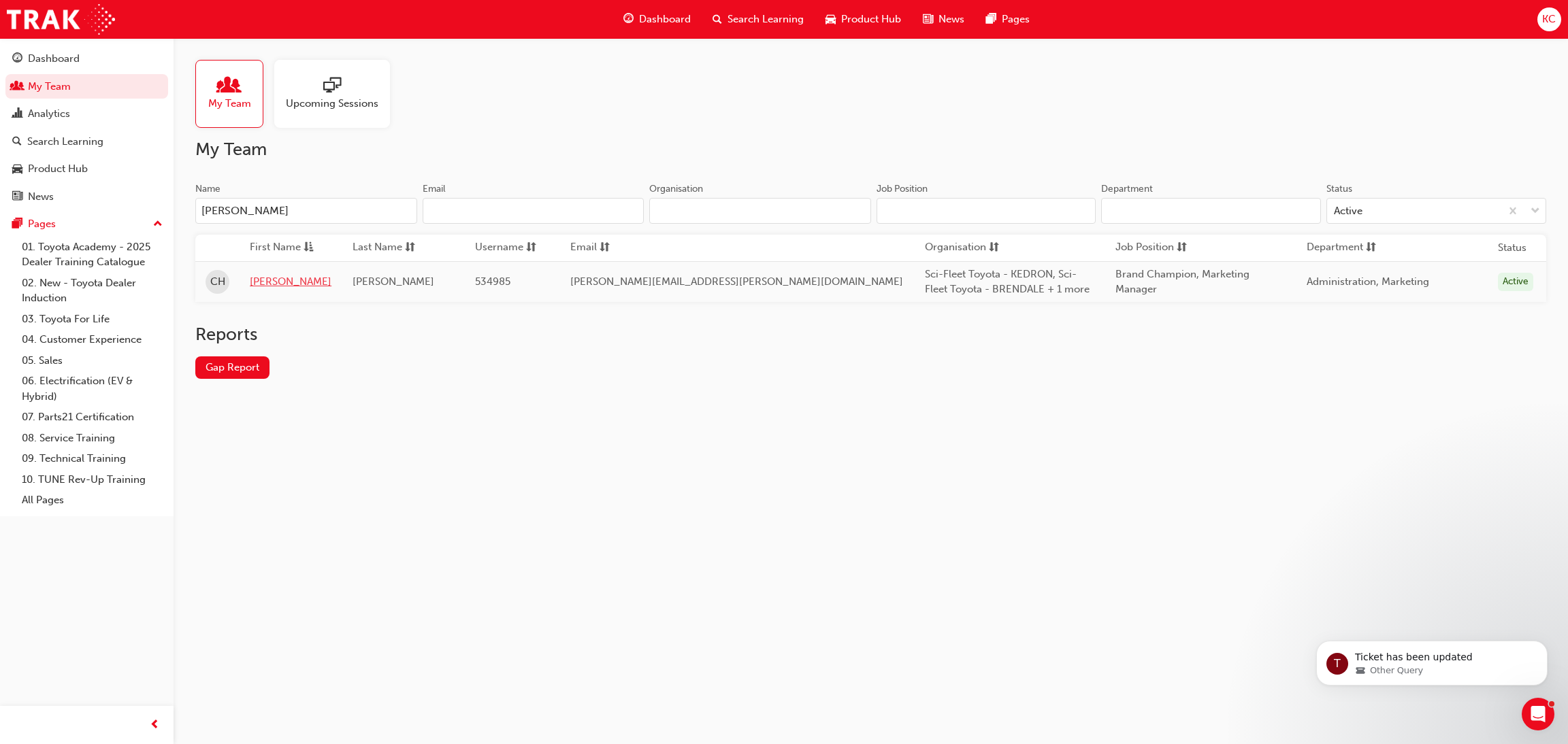
type input "[PERSON_NAME]"
click at [272, 285] on link "[PERSON_NAME]" at bounding box center [290, 281] width 81 height 16
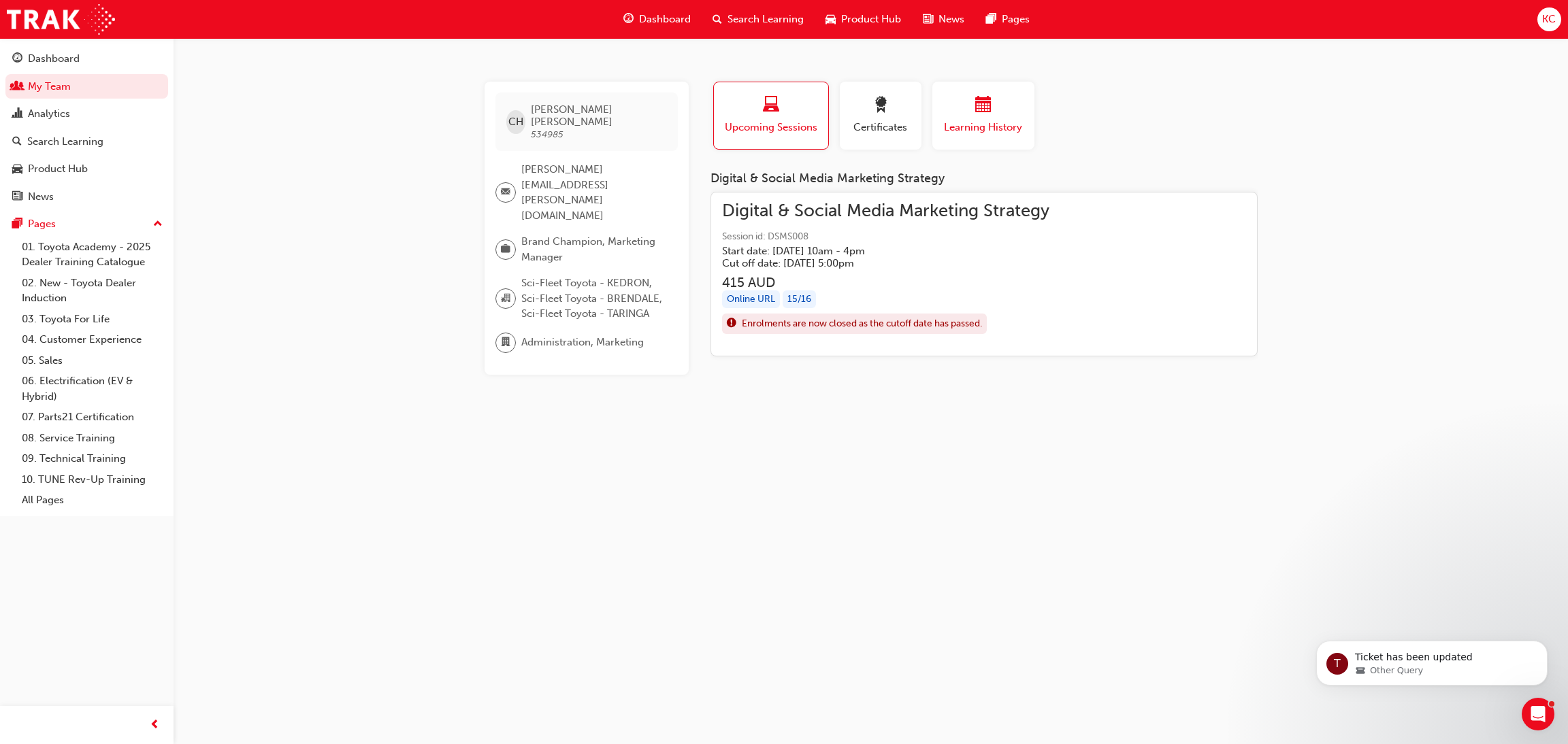
click at [978, 116] on div "Learning History" at bounding box center [983, 116] width 81 height 38
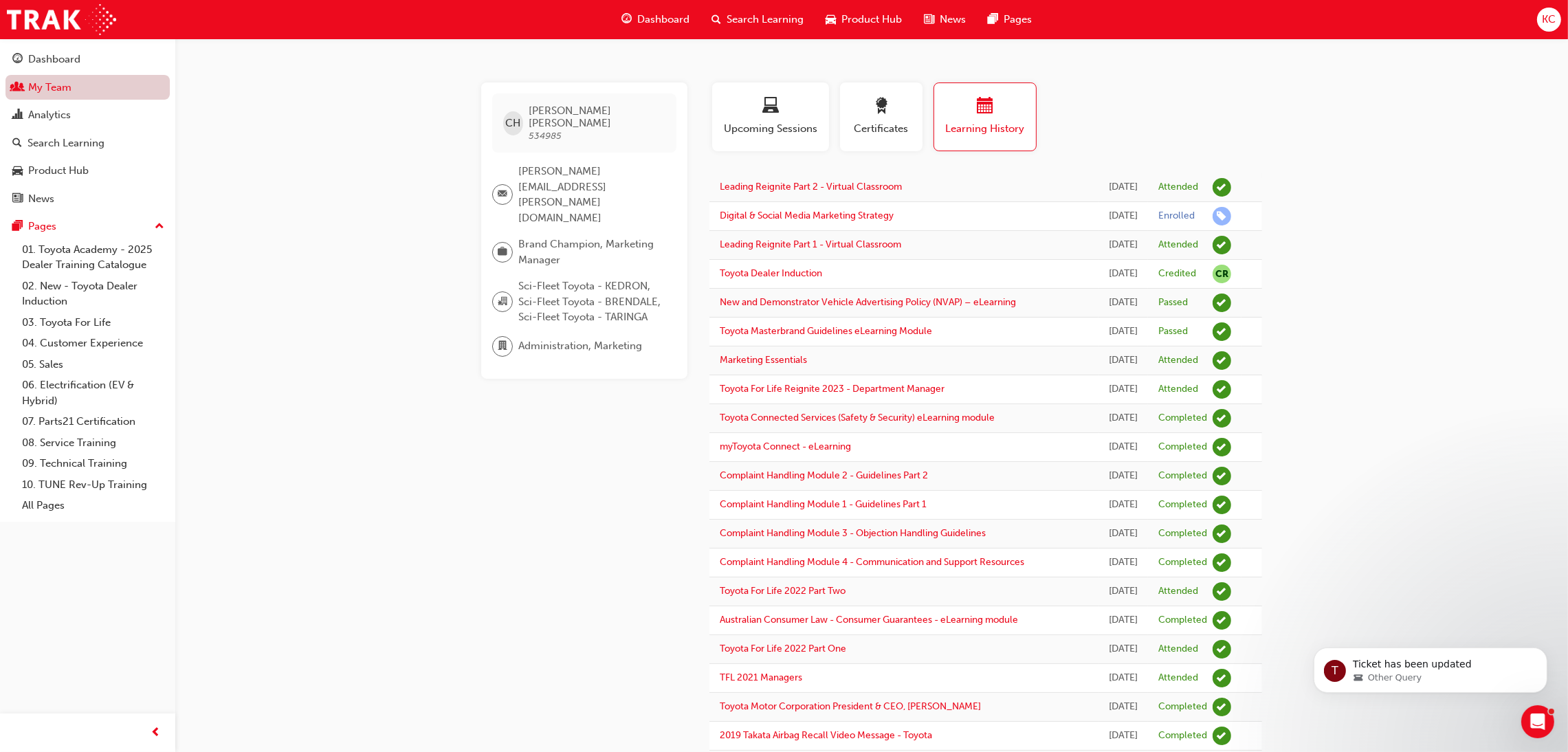
click at [43, 89] on link "My Team" at bounding box center [88, 88] width 164 height 26
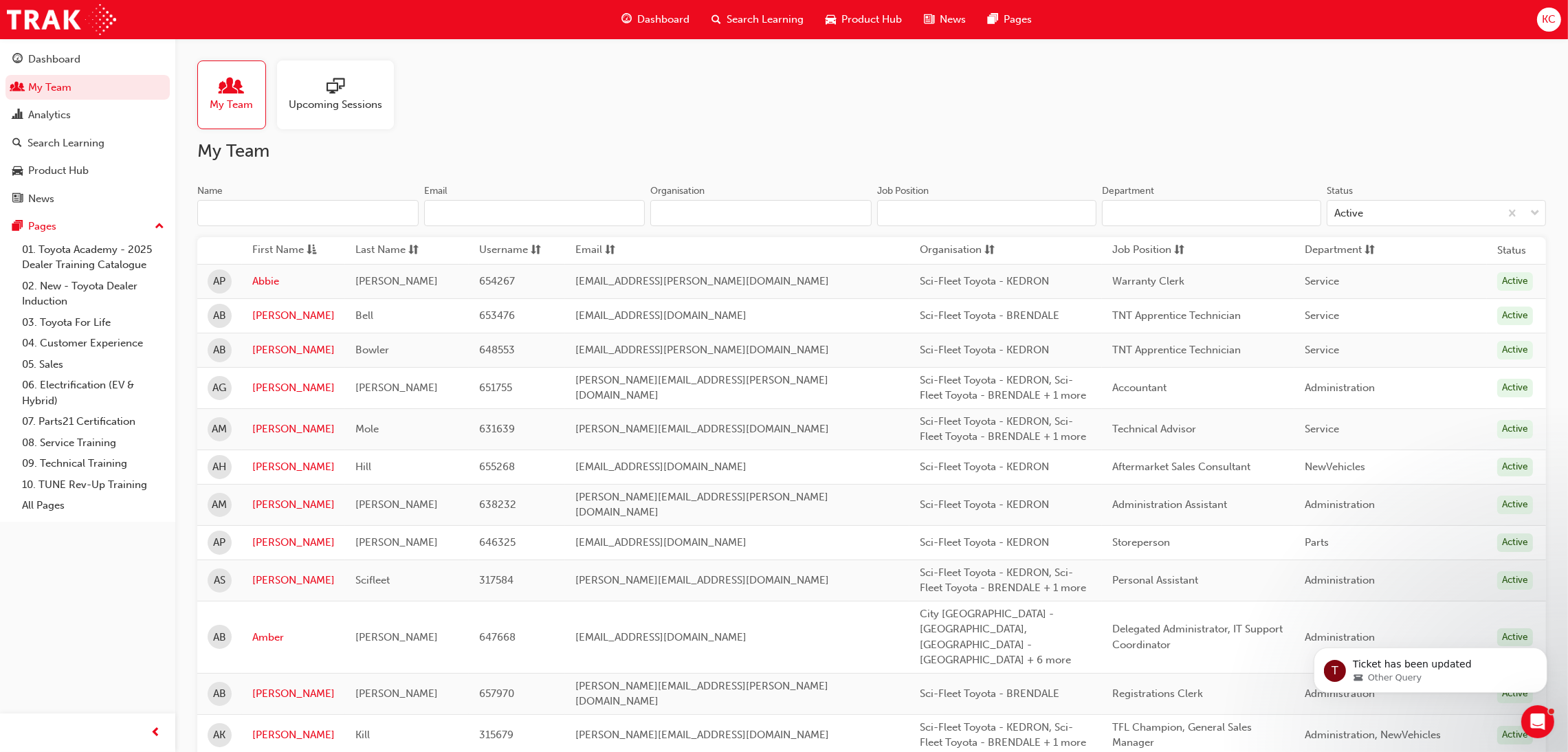
click at [274, 215] on input "Name" at bounding box center [308, 213] width 221 height 26
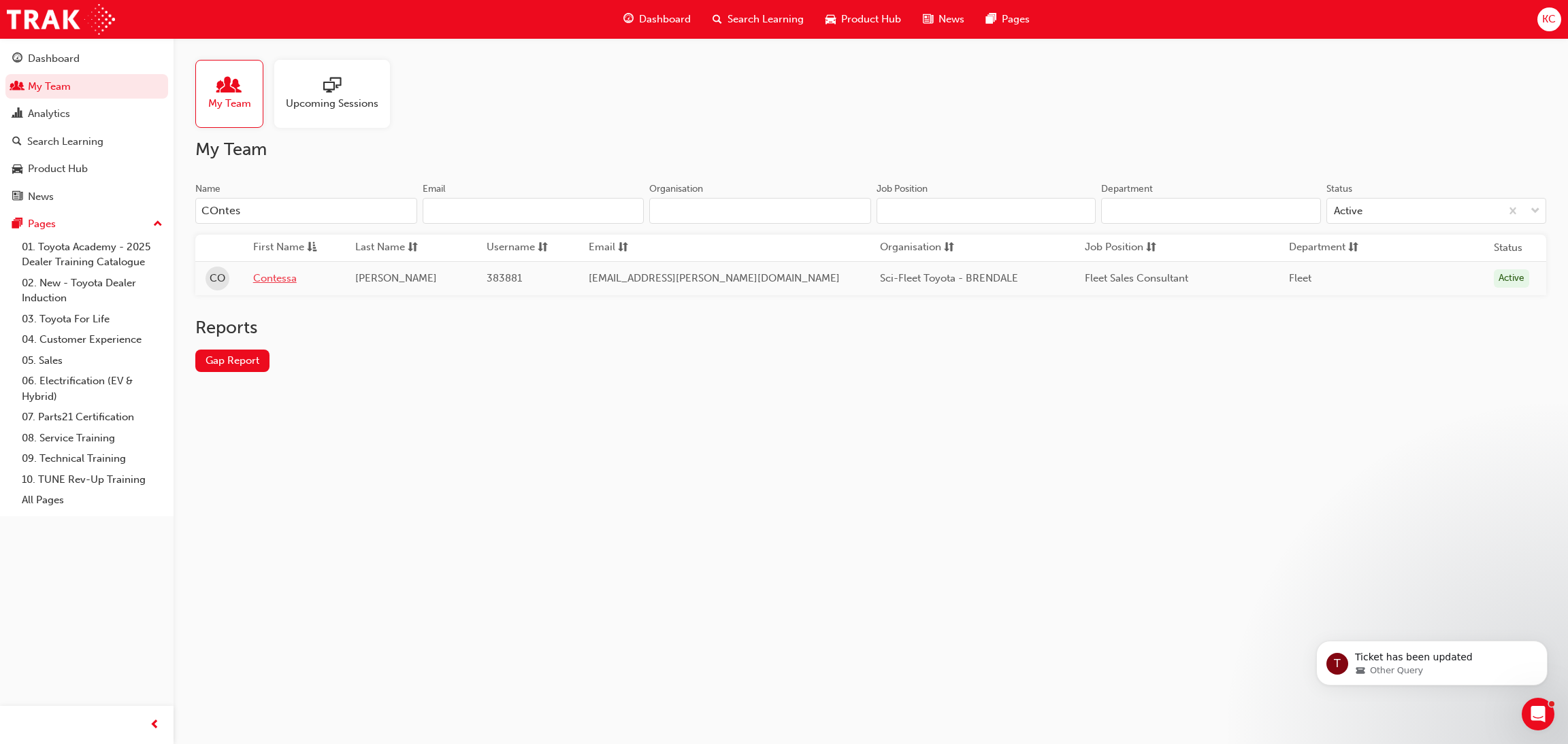
type input "COntes"
click at [274, 284] on link "Contessa" at bounding box center [293, 278] width 81 height 16
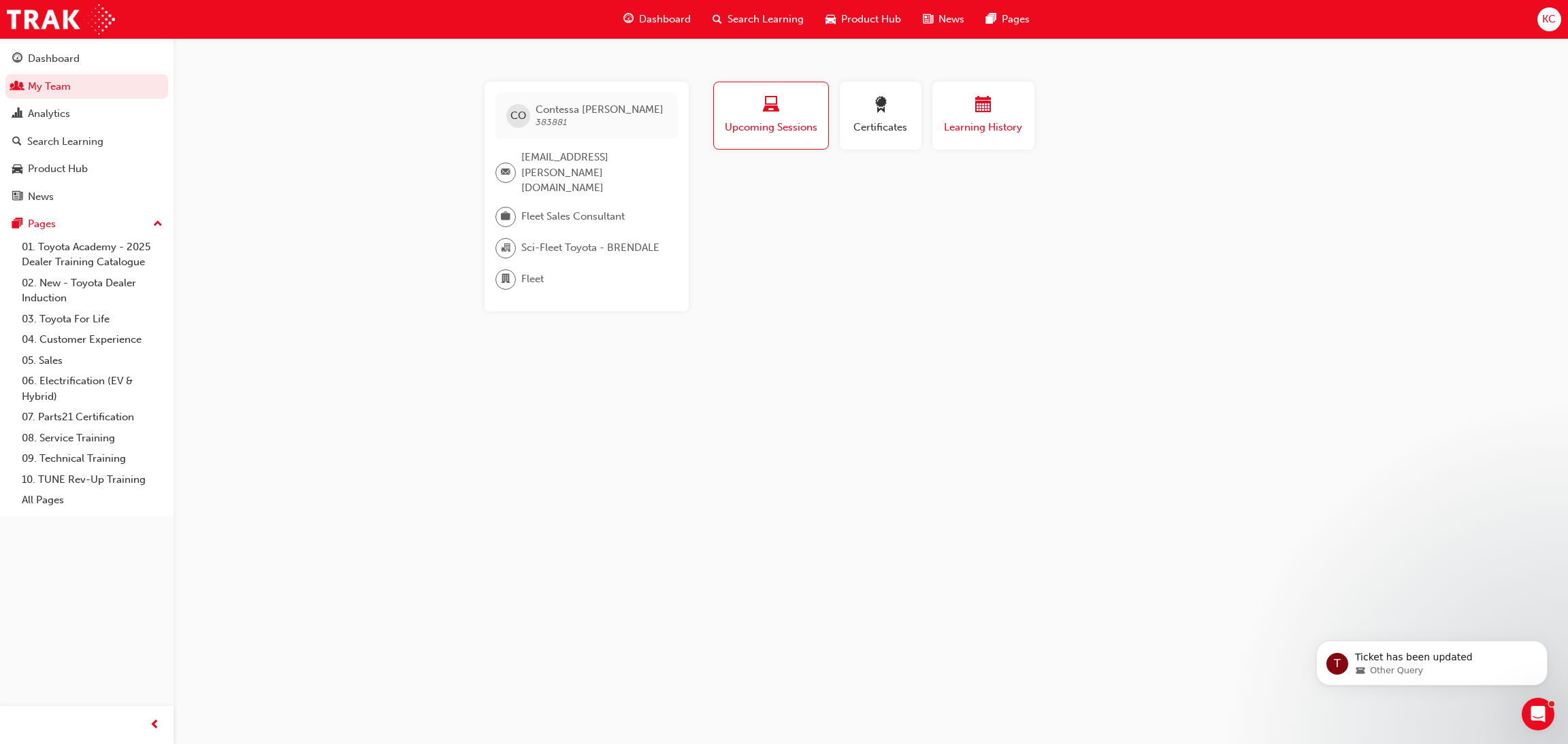
click at [995, 113] on div "button" at bounding box center [983, 107] width 81 height 21
